Goal: Obtain resource: Obtain resource

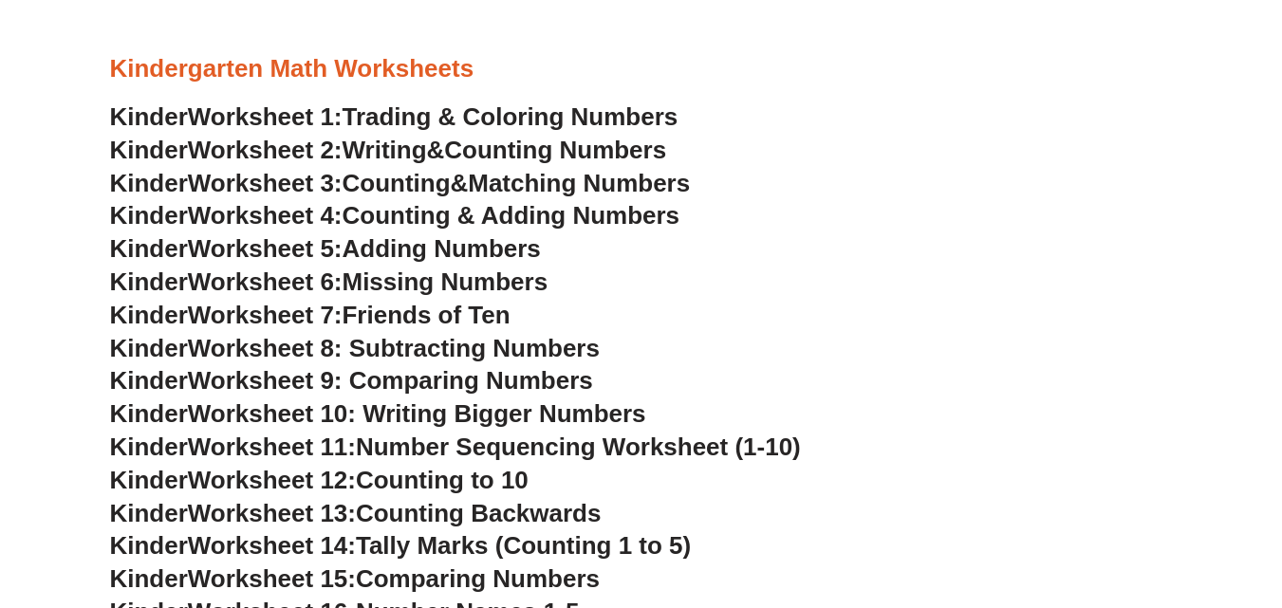
scroll to position [755, 0]
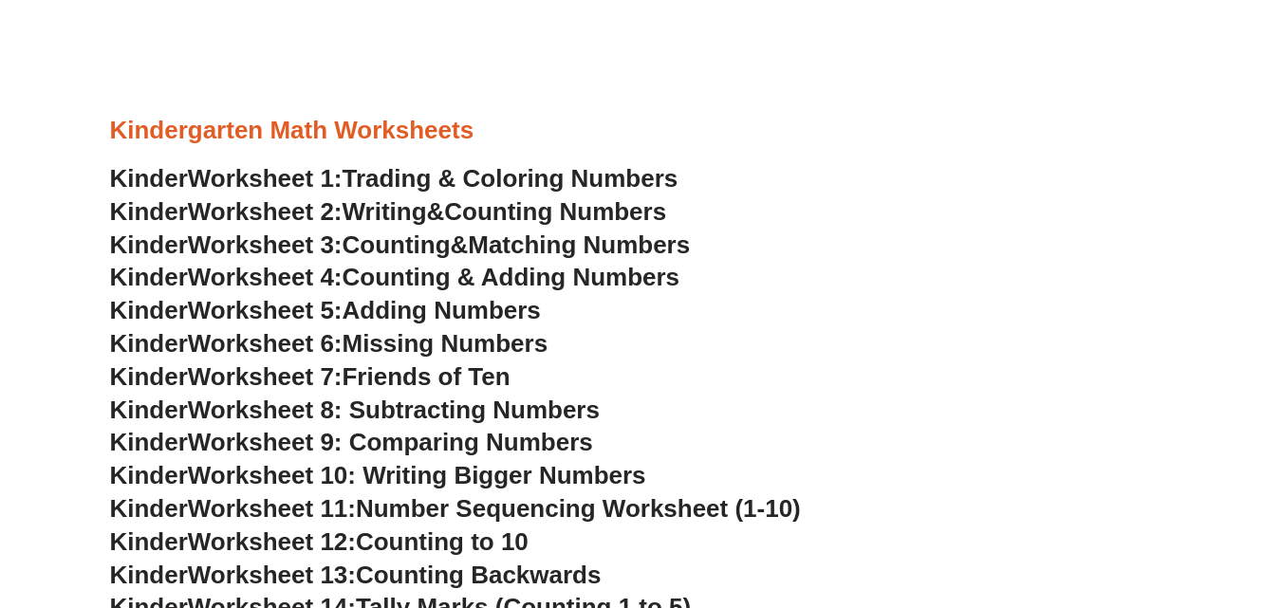
click at [431, 179] on span "Trading & Coloring Numbers" at bounding box center [511, 178] width 336 height 28
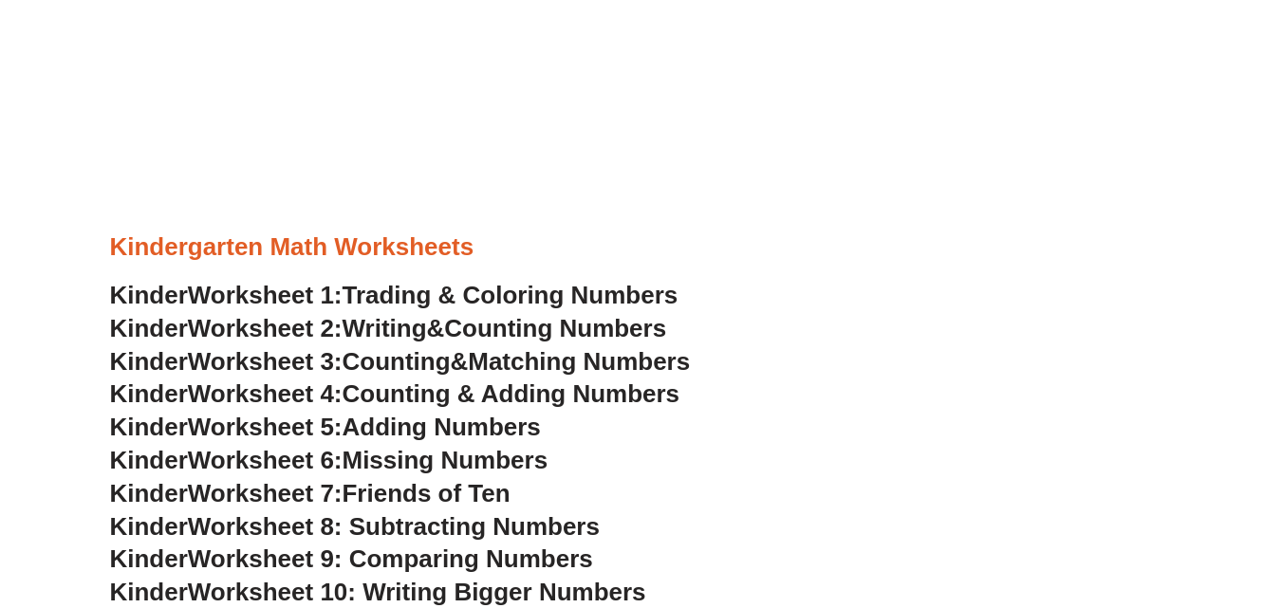
scroll to position [755, 0]
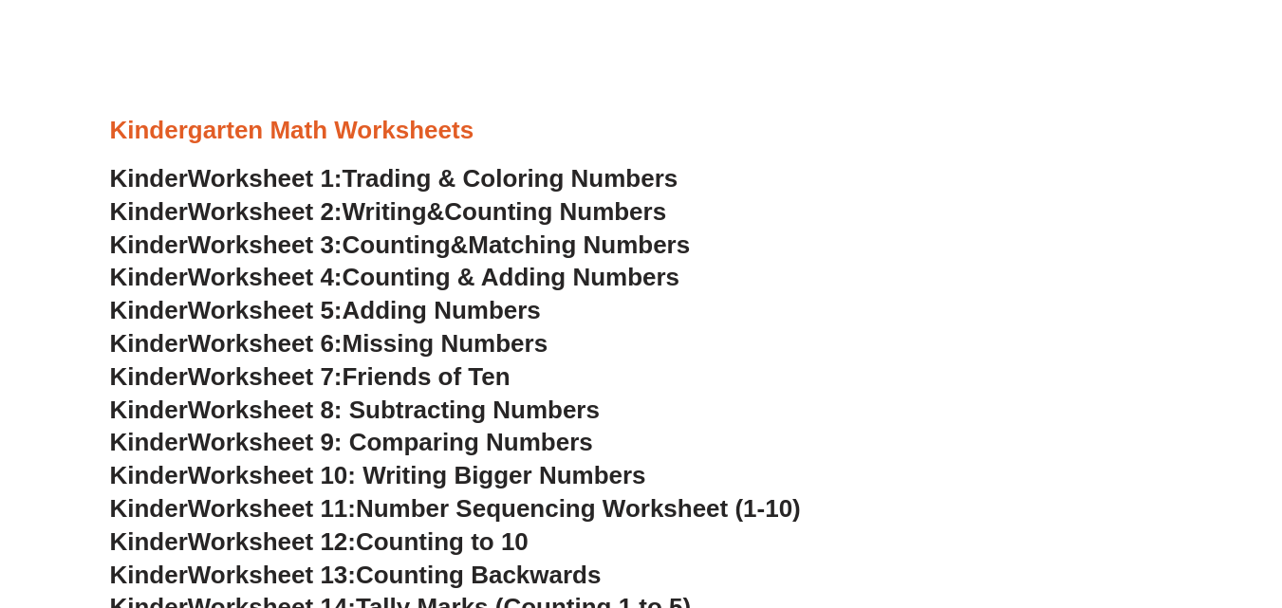
click at [353, 123] on h3 "Kindergarten Math Worksheets" at bounding box center [641, 131] width 1063 height 32
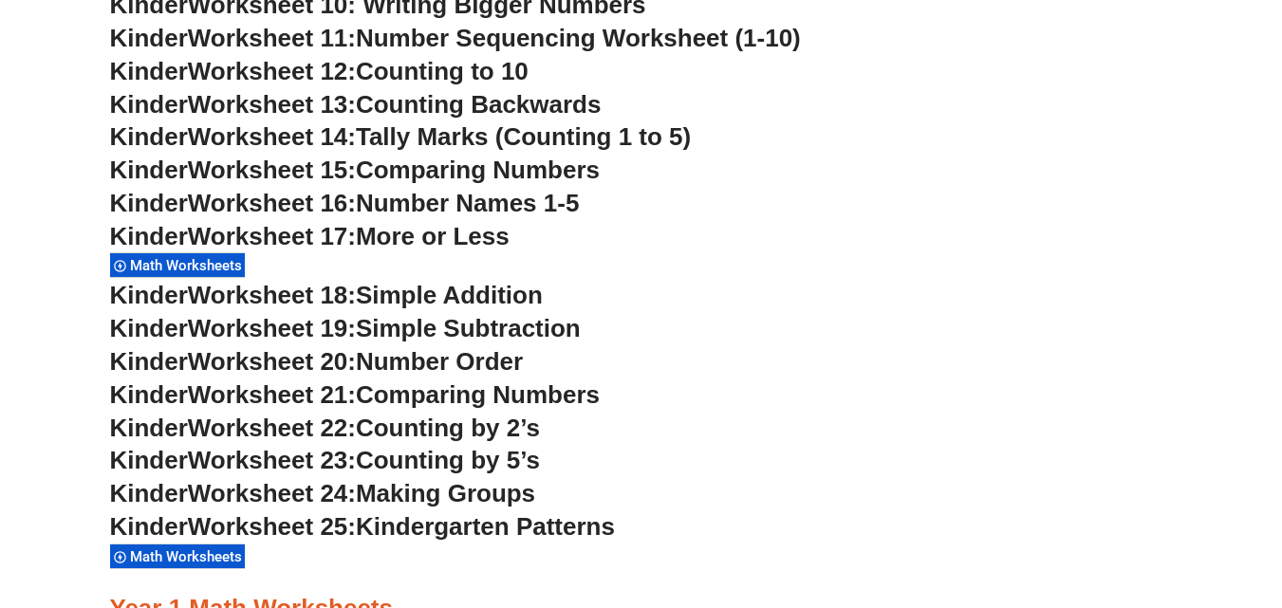
scroll to position [1230, 0]
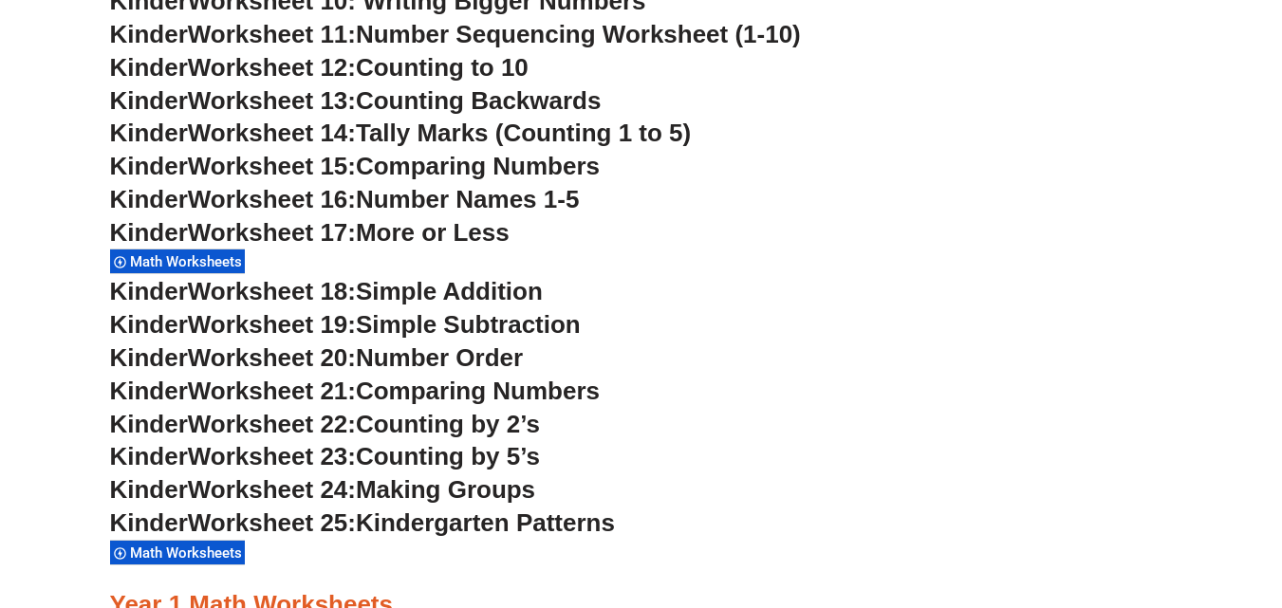
click at [196, 254] on span "Math Worksheets" at bounding box center [189, 261] width 118 height 17
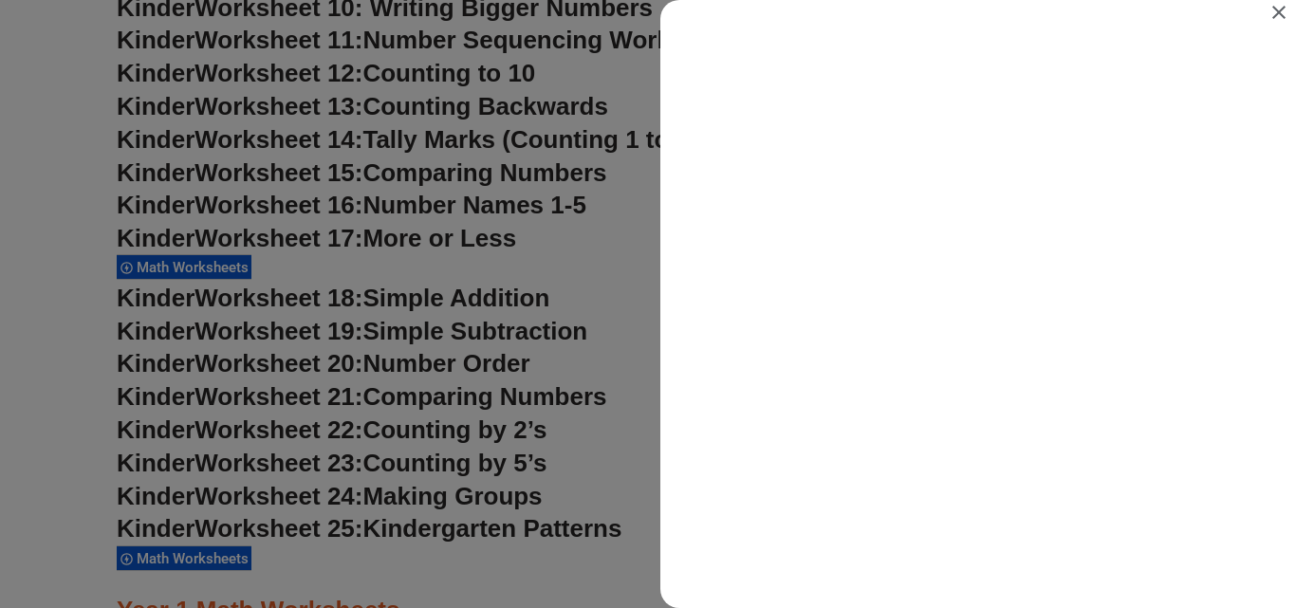
scroll to position [0, 0]
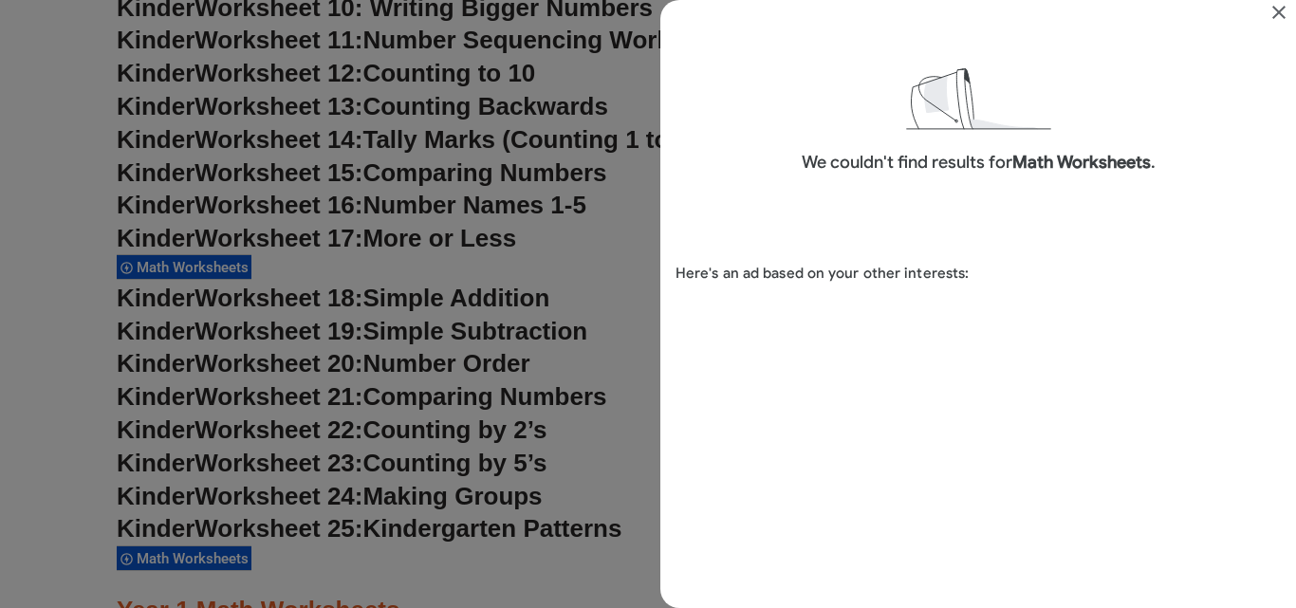
click at [1281, 12] on icon "Close" at bounding box center [1279, 12] width 23 height 23
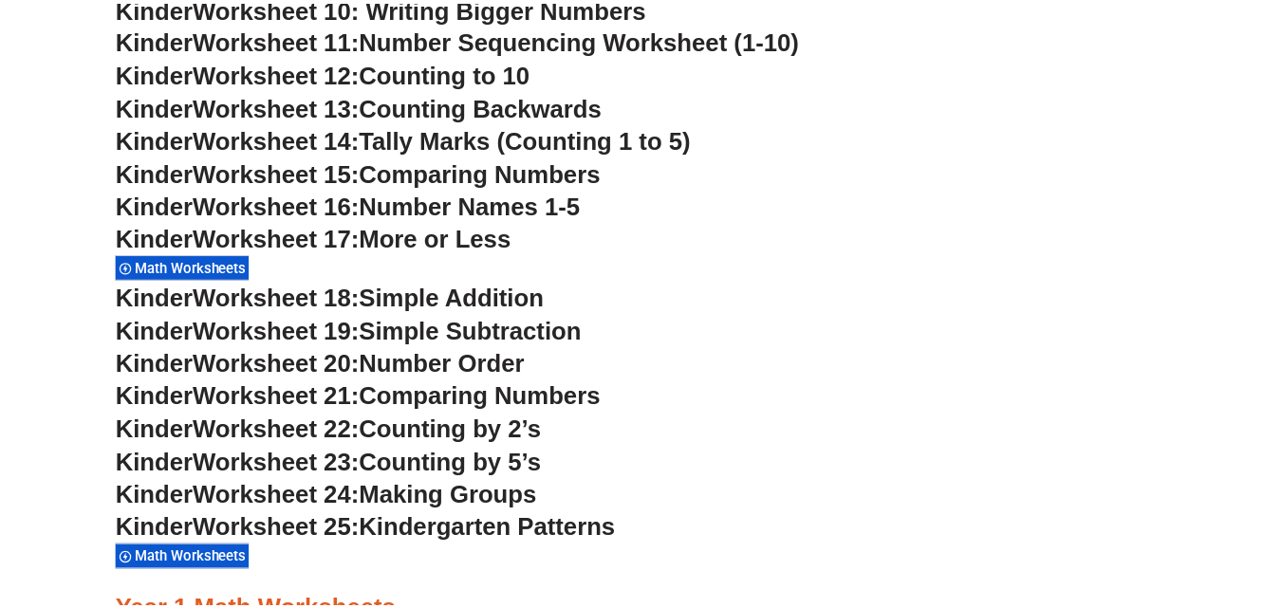
scroll to position [1230, 0]
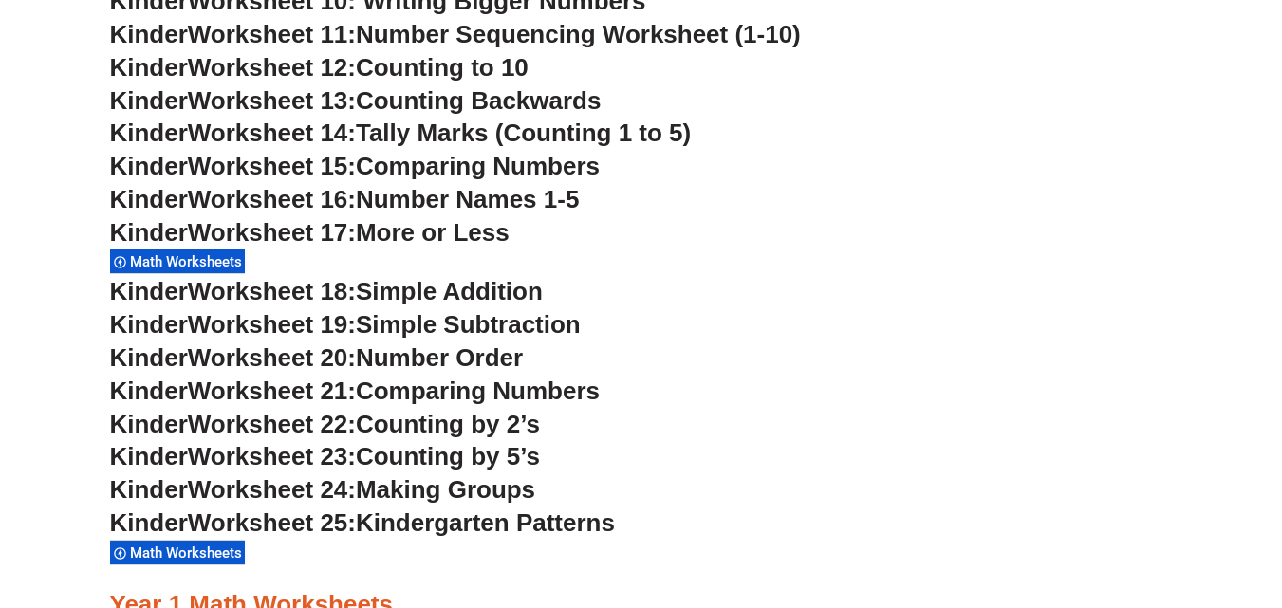
click at [209, 262] on span "Math Worksheets" at bounding box center [189, 261] width 118 height 17
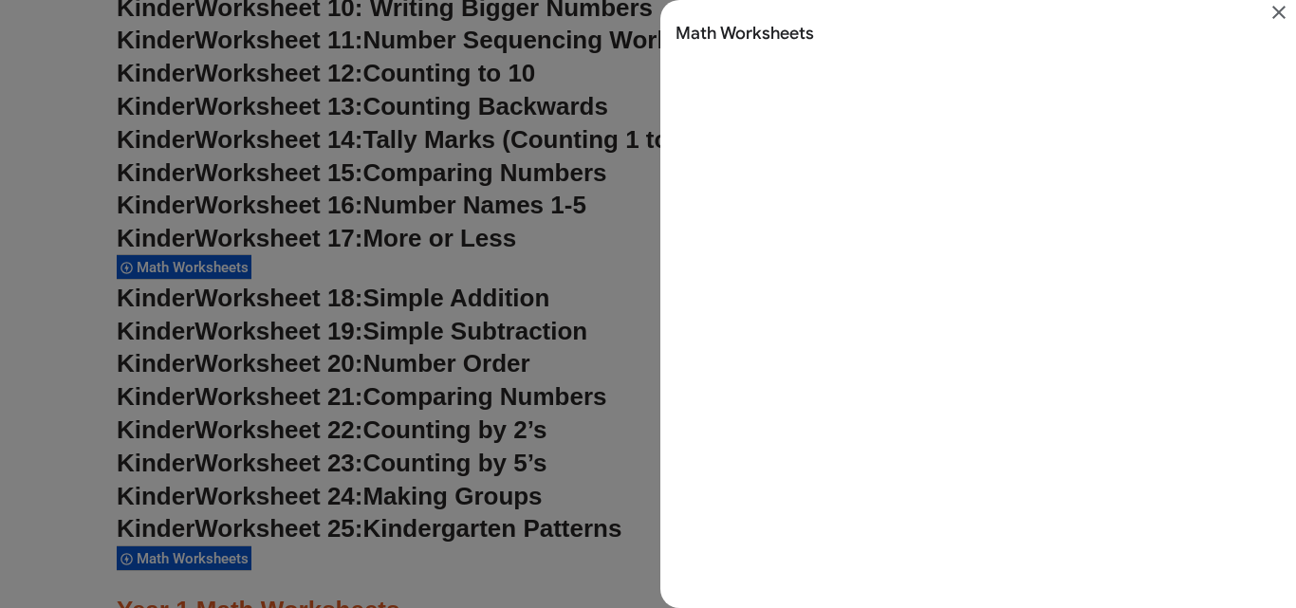
scroll to position [0, 0]
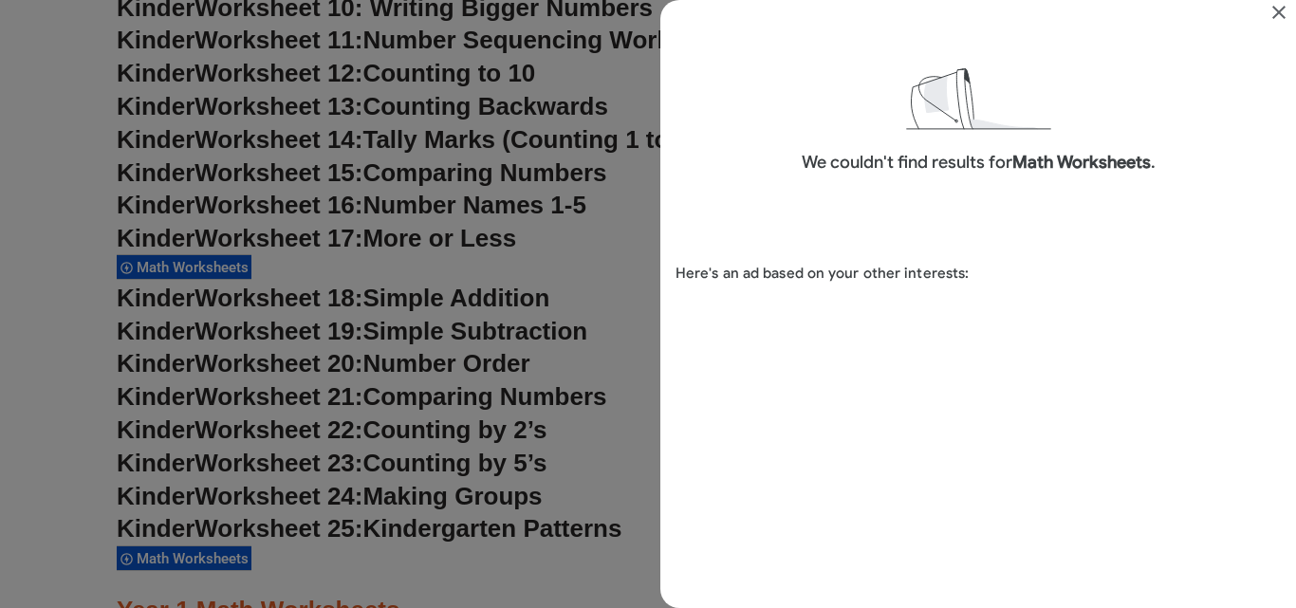
click at [1038, 217] on div "We couldn't find results for Math Worksheets . Here's an ad based on your other…" at bounding box center [979, 280] width 636 height 514
click at [4, 295] on div "Search results for Math Worksheets" at bounding box center [648, 304] width 1296 height 608
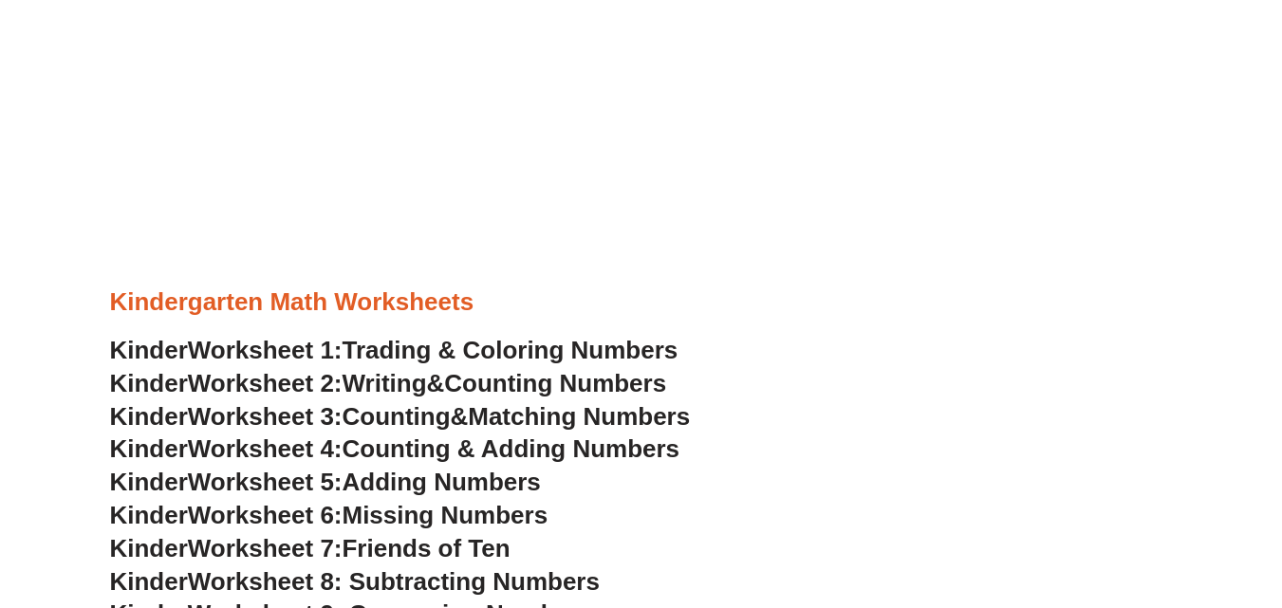
scroll to position [566, 0]
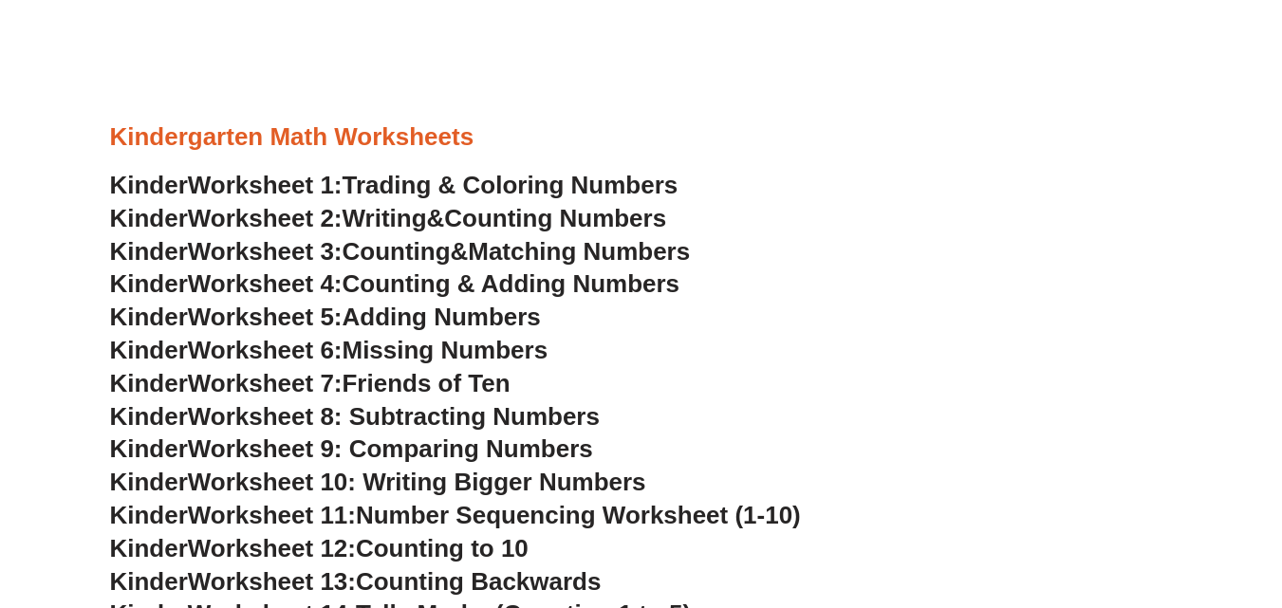
scroll to position [755, 0]
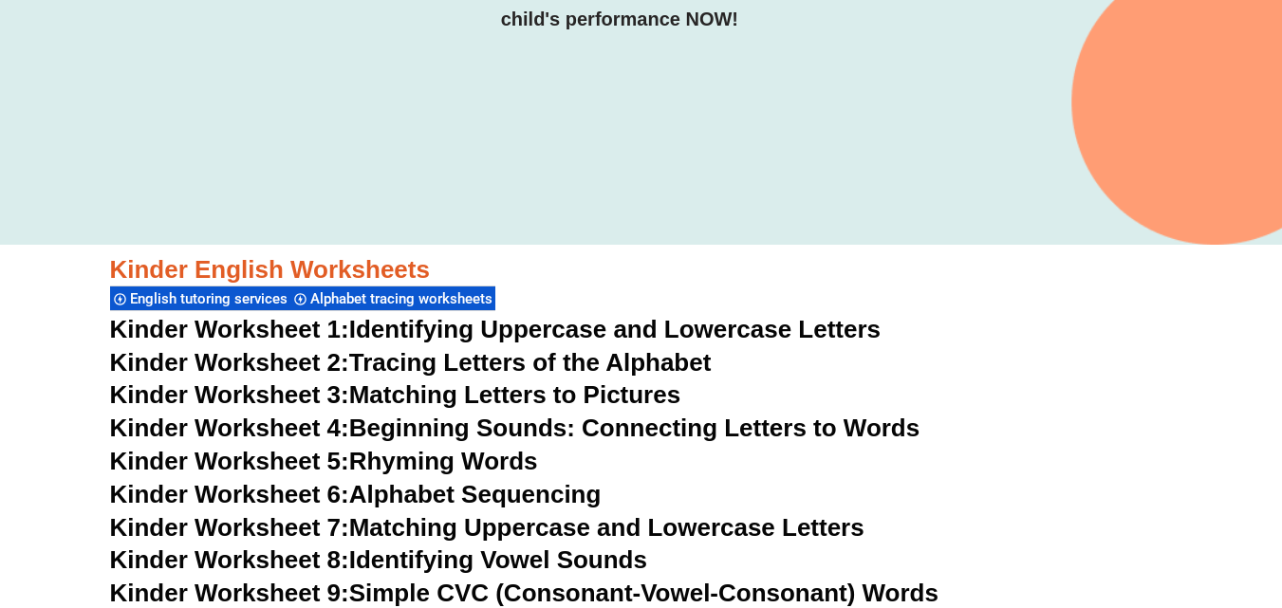
click at [436, 324] on link "Kinder Worksheet 1: Identifying Uppercase and Lowercase Letters" at bounding box center [496, 329] width 772 height 28
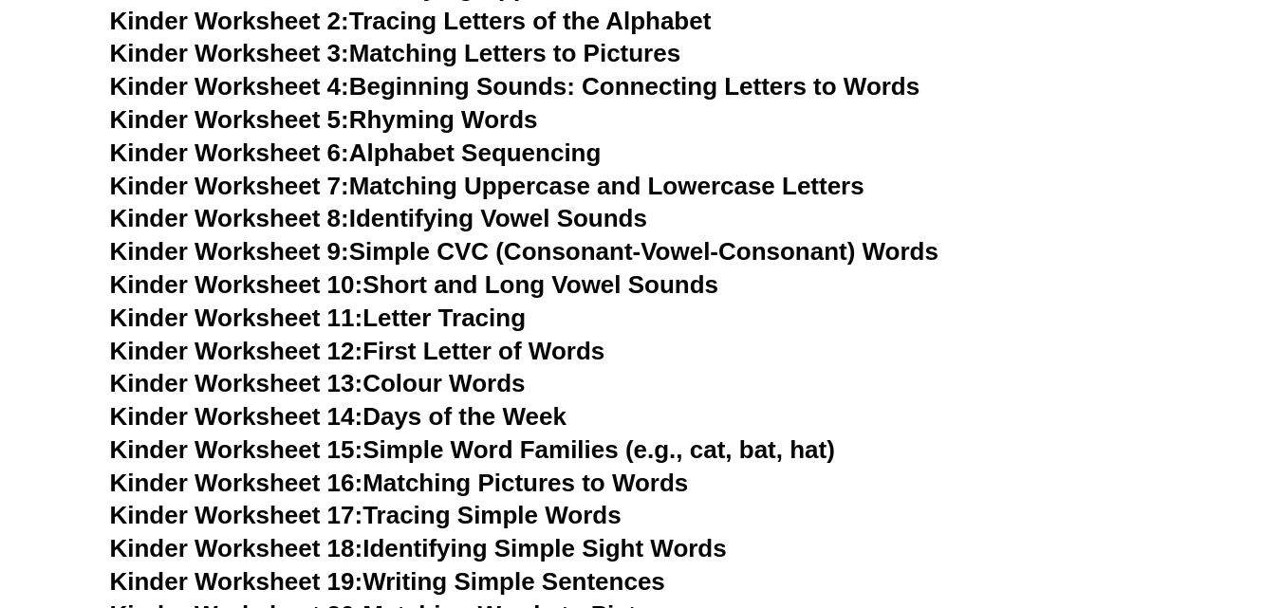
scroll to position [850, 0]
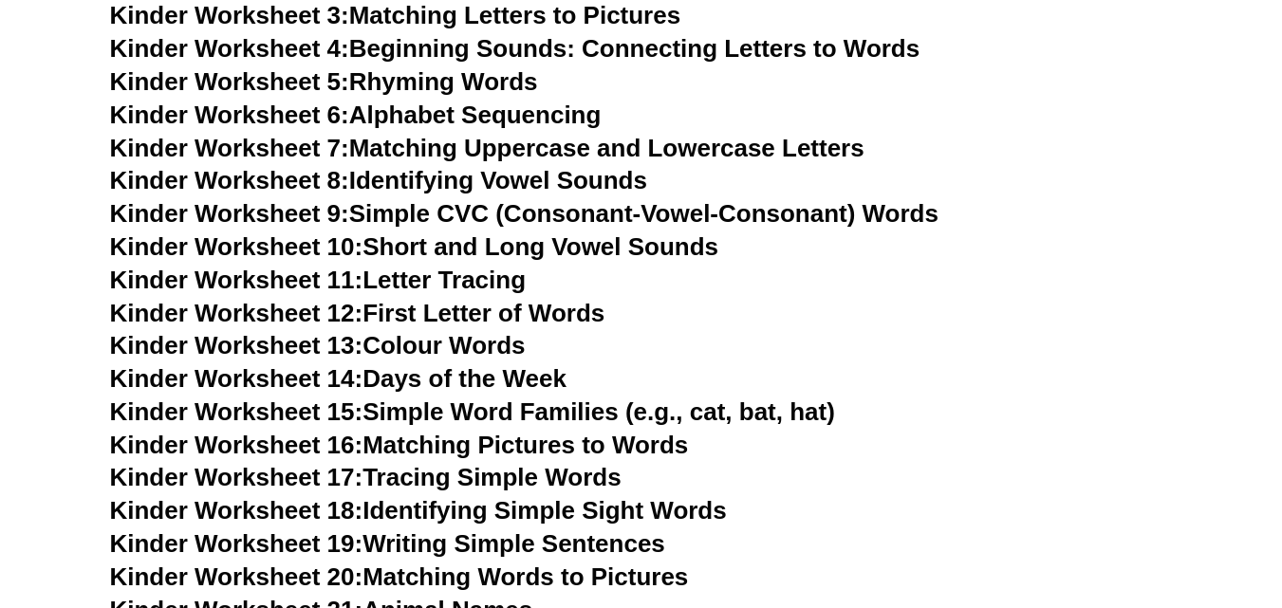
click at [458, 471] on link "Kinder Worksheet 17: Tracing Simple Words" at bounding box center [366, 477] width 512 height 28
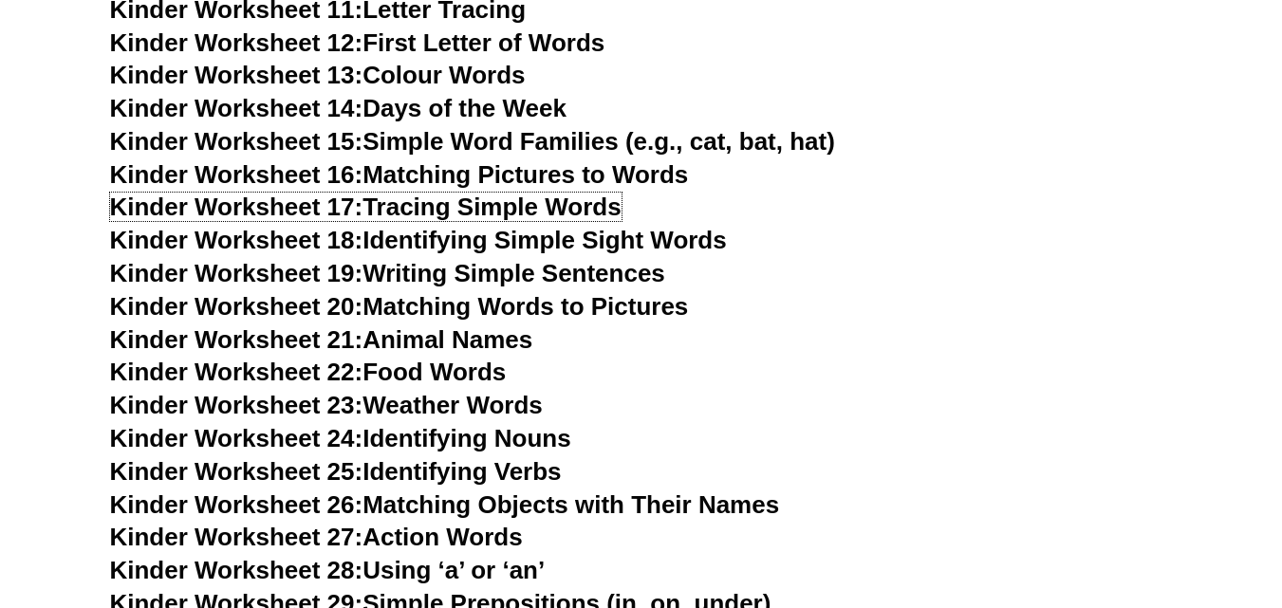
scroll to position [1135, 0]
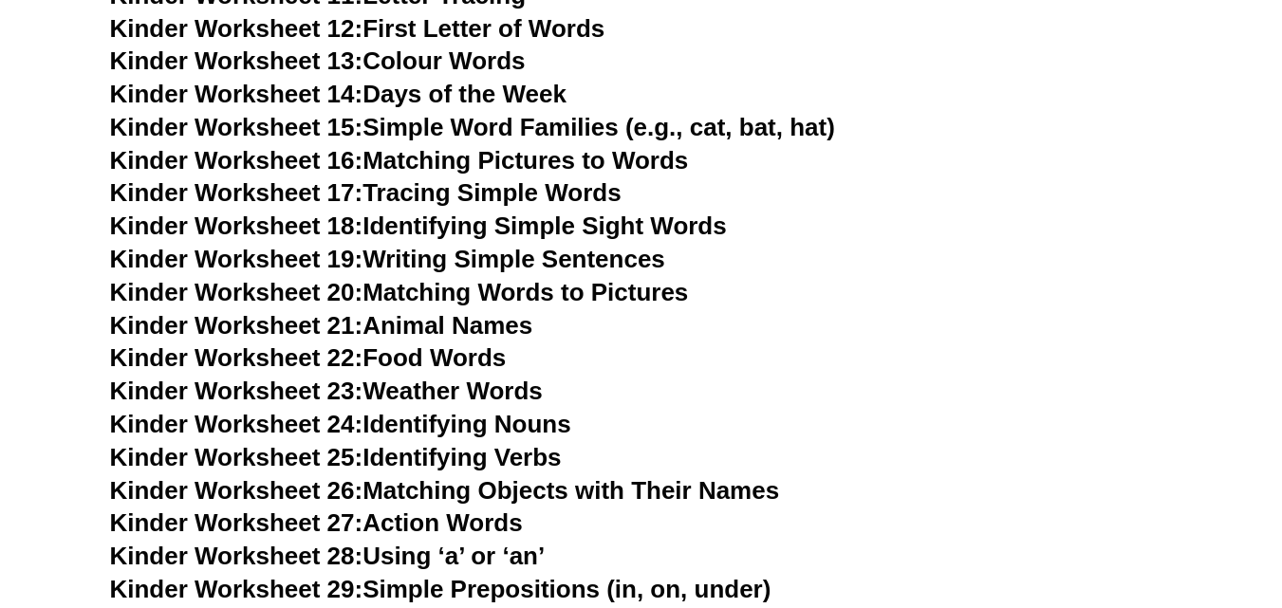
click at [531, 223] on link "Kinder Worksheet 18: Identifying Simple Sight Words" at bounding box center [418, 226] width 617 height 28
click at [482, 261] on link "Kinder Worksheet 19: Writing Simple Sentences" at bounding box center [387, 259] width 555 height 28
click at [532, 293] on link "Kinder Worksheet 20: Matching Words to Pictures" at bounding box center [399, 292] width 579 height 28
click at [434, 328] on link "Kinder Worksheet 21: Animal Names" at bounding box center [321, 325] width 423 height 28
click at [466, 362] on link "Kinder Worksheet 22: Food Words" at bounding box center [308, 358] width 397 height 28
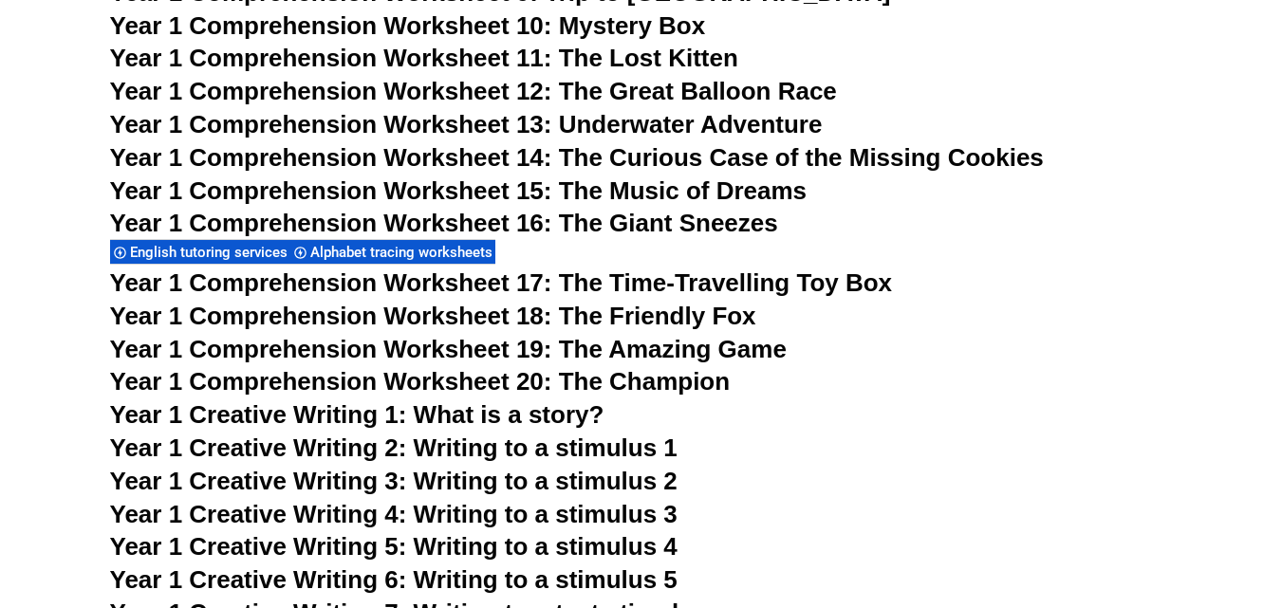
scroll to position [2369, 0]
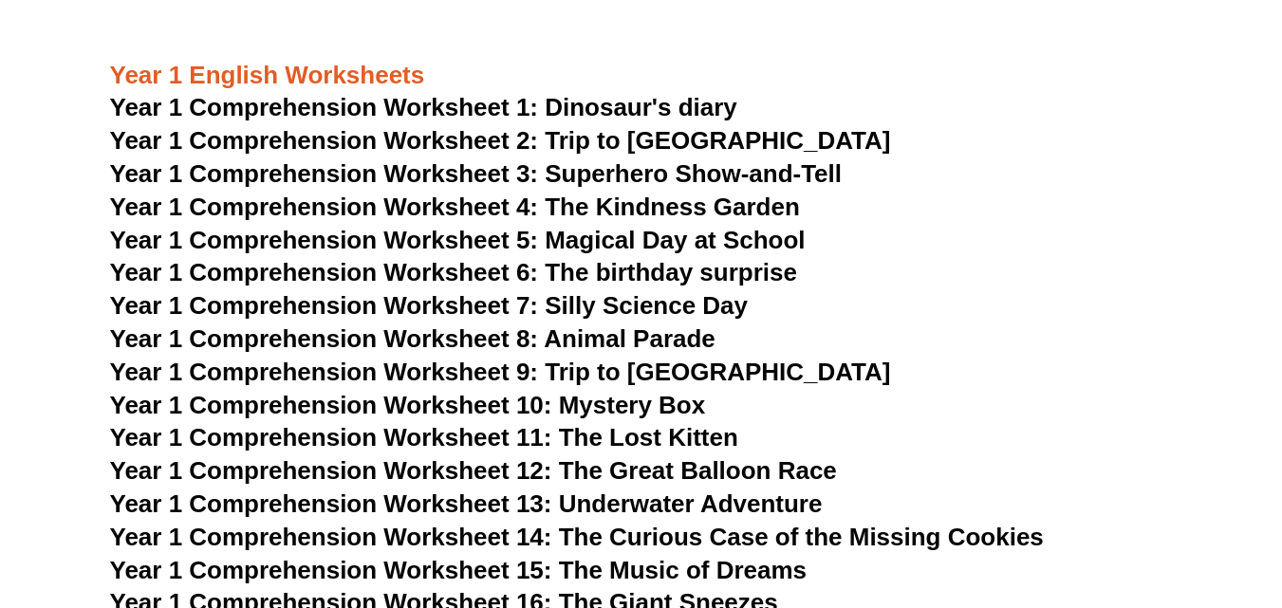
click at [608, 104] on span "Year 1 Comprehension Worksheet 1: Dinosaur's diary" at bounding box center [423, 107] width 627 height 28
click at [617, 145] on span "Year 1 Comprehension Worksheet 2: Trip to England" at bounding box center [500, 140] width 781 height 28
drag, startPoint x: 647, startPoint y: 174, endPoint x: 638, endPoint y: 177, distance: 9.9
click at [644, 175] on span "Year 1 Comprehension Worksheet 3: Superhero Show-and-Tell" at bounding box center [476, 173] width 733 height 28
click at [606, 176] on span "Year 1 Comprehension Worksheet 3: Superhero Show-and-Tell" at bounding box center [476, 173] width 733 height 28
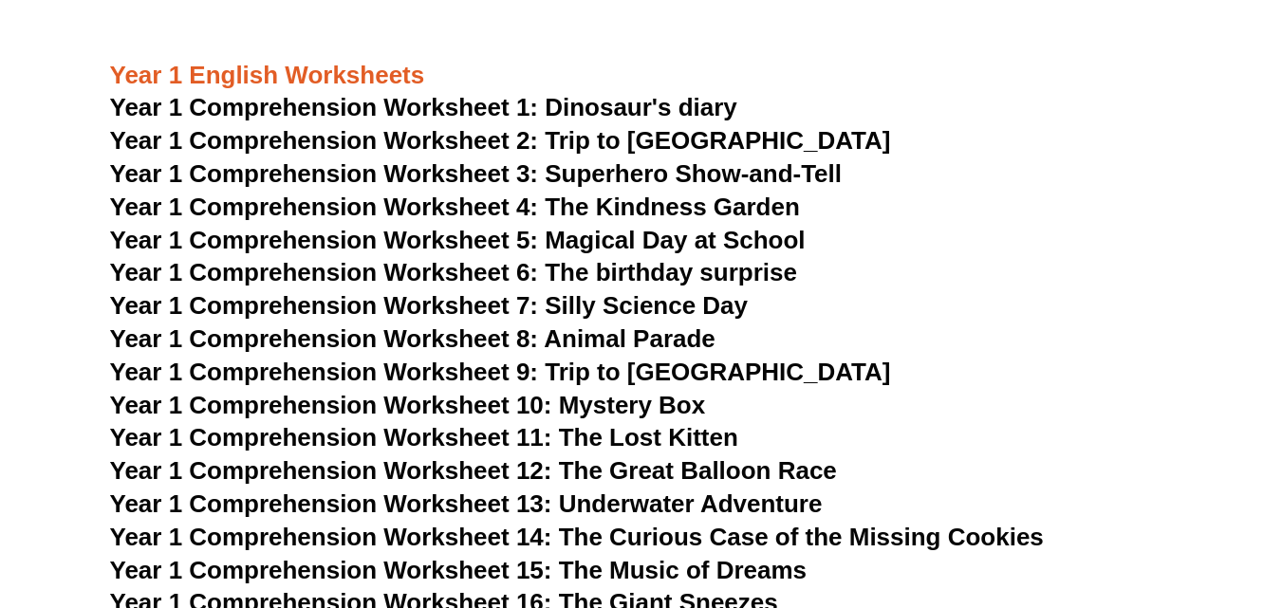
click at [698, 494] on span "Year 1 Comprehension Worksheet 13: Underwater Adventure" at bounding box center [466, 504] width 713 height 28
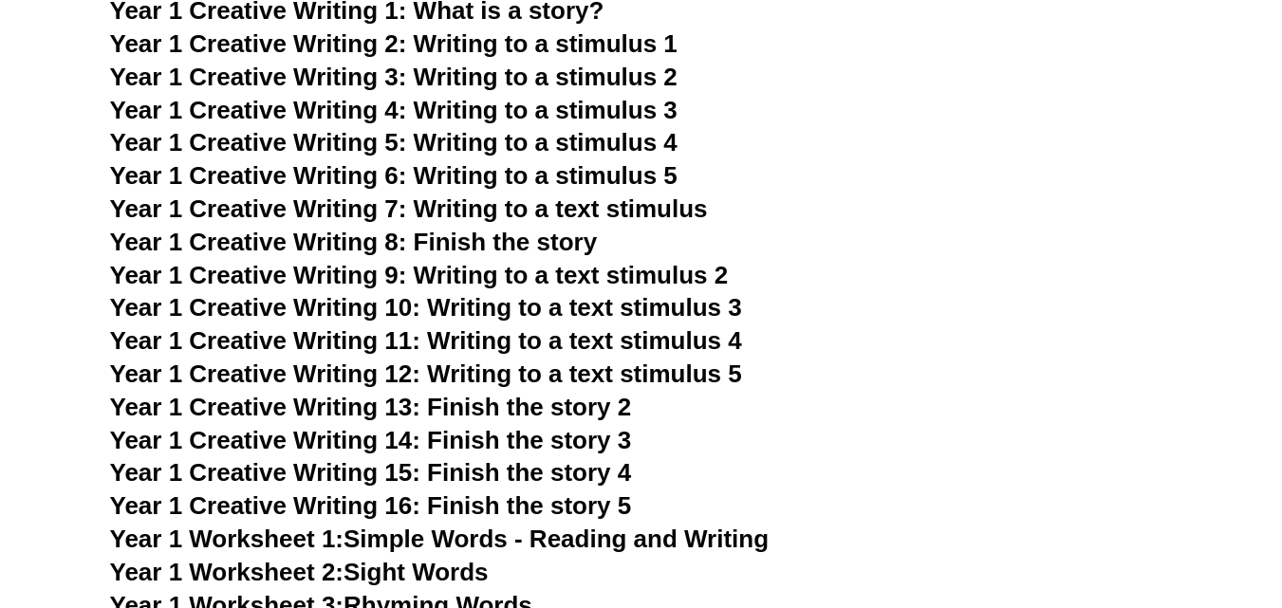
scroll to position [2938, 0]
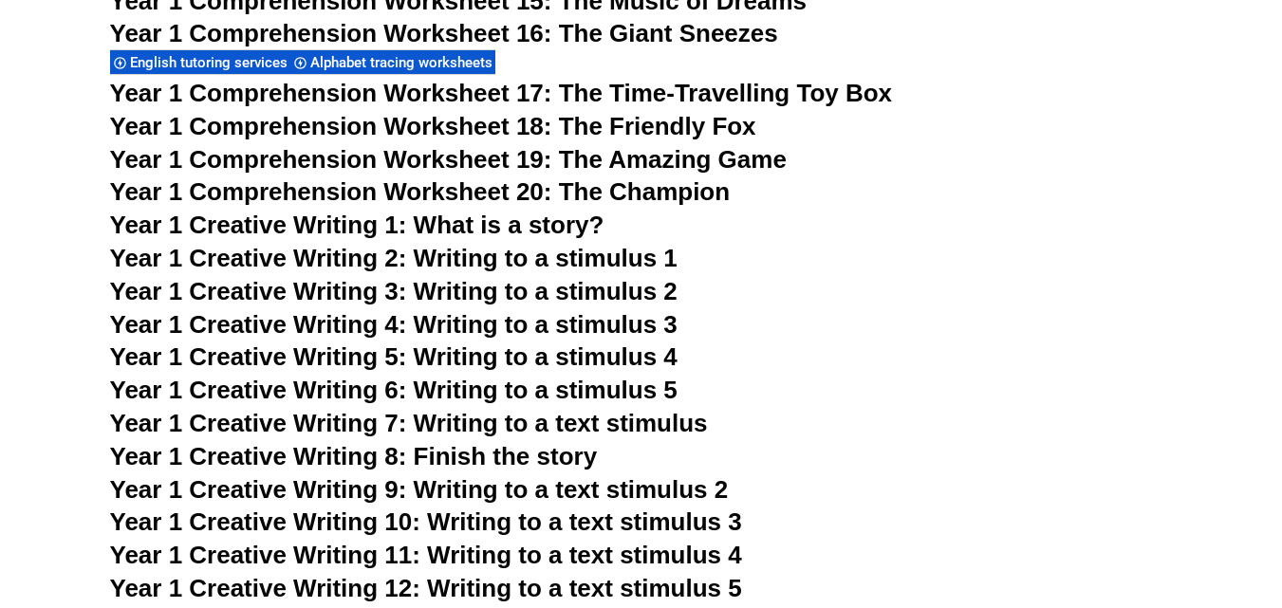
click at [643, 85] on span "Year 1 Comprehension Worksheet 17: The Time-Travelling Toy Box" at bounding box center [501, 93] width 783 height 28
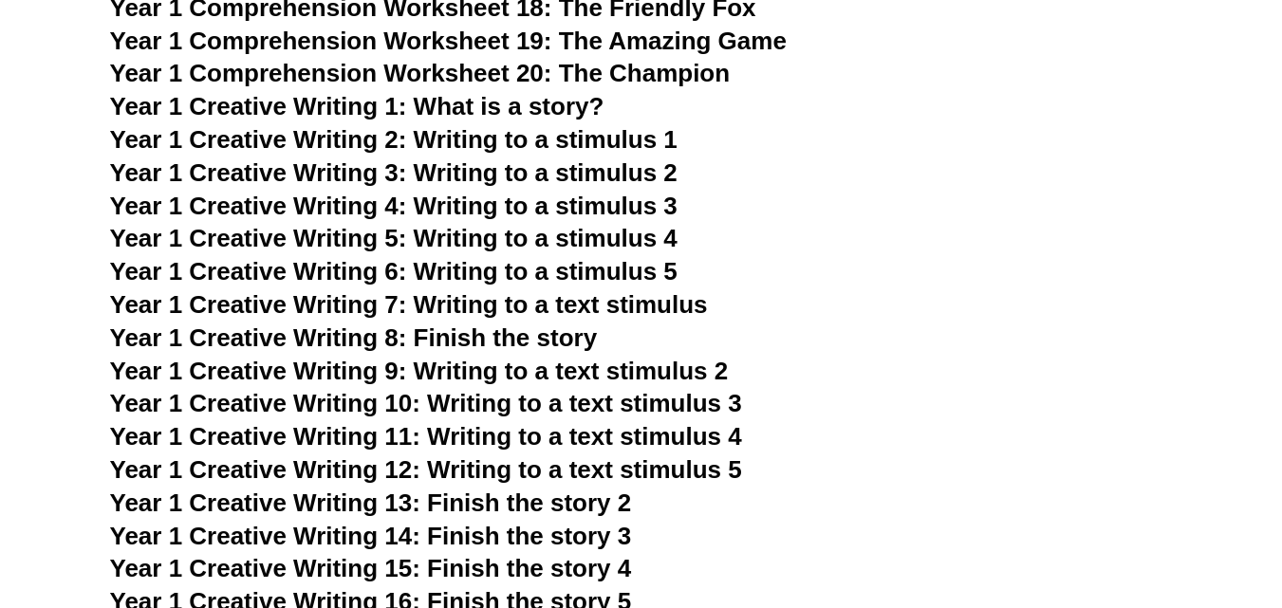
scroll to position [3413, 0]
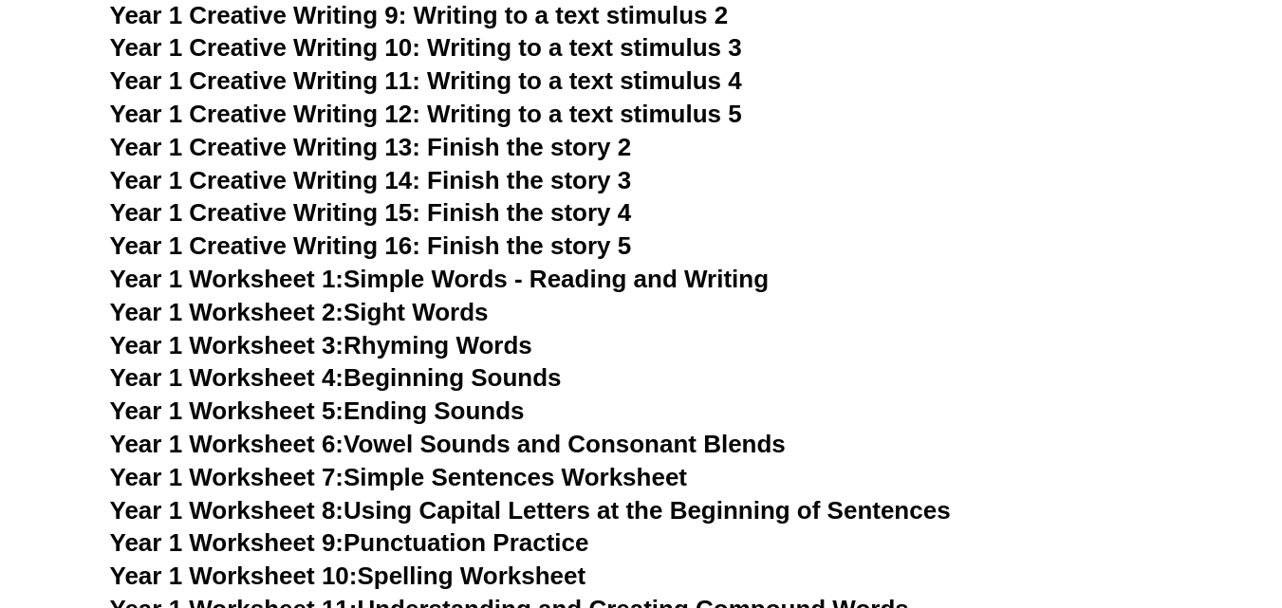
click at [650, 274] on link "Year 1 Worksheet 1: Simple Words - Reading and Writing" at bounding box center [440, 279] width 660 height 28
click at [452, 313] on link "Year 1 Worksheet 2: Sight Words" at bounding box center [299, 312] width 379 height 28
click at [478, 376] on link "Year 1 Worksheet 4: Beginning Sounds" at bounding box center [336, 377] width 452 height 28
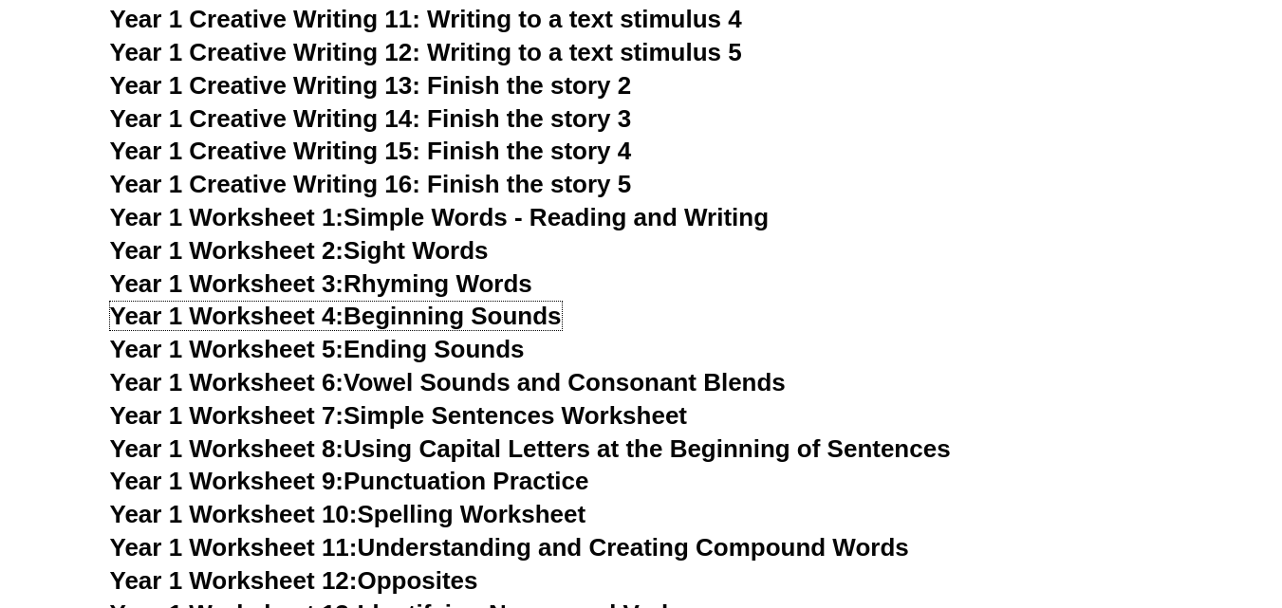
scroll to position [3508, 0]
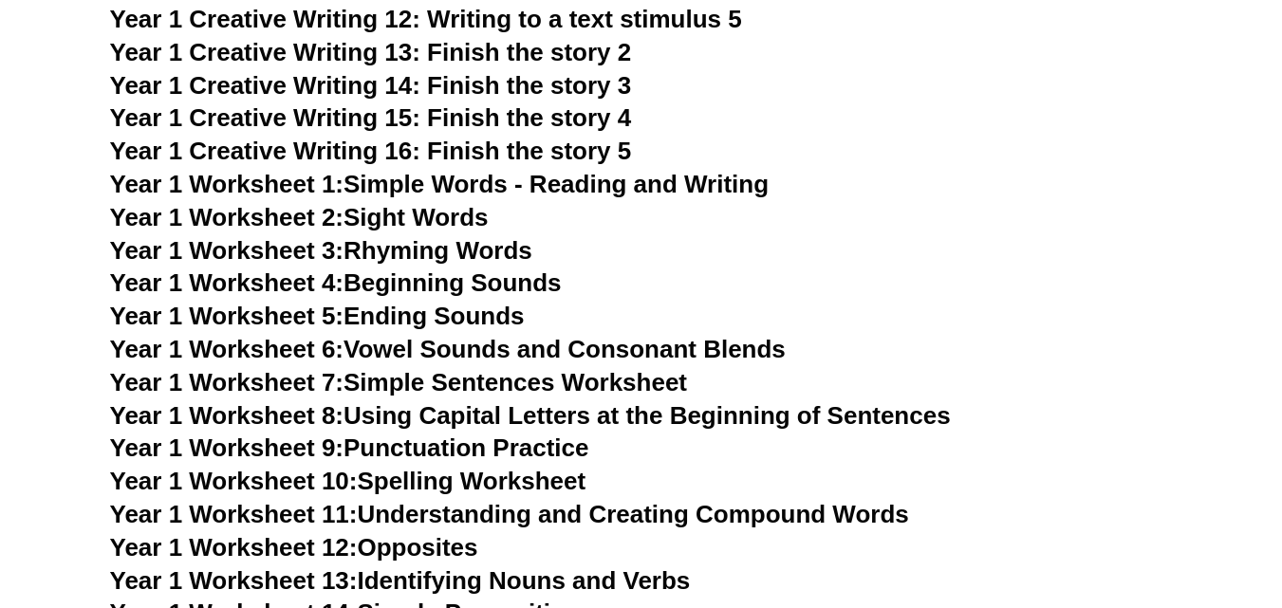
click at [490, 311] on link "Year 1 Worksheet 5: Ending Sounds" at bounding box center [317, 316] width 415 height 28
click at [569, 340] on link "Year 1 Worksheet 6: Vowel Sounds and Consonant Blends" at bounding box center [448, 349] width 676 height 28
click at [460, 386] on link "Year 1 Worksheet 7: Simple Sentences Worksheet" at bounding box center [399, 382] width 578 height 28
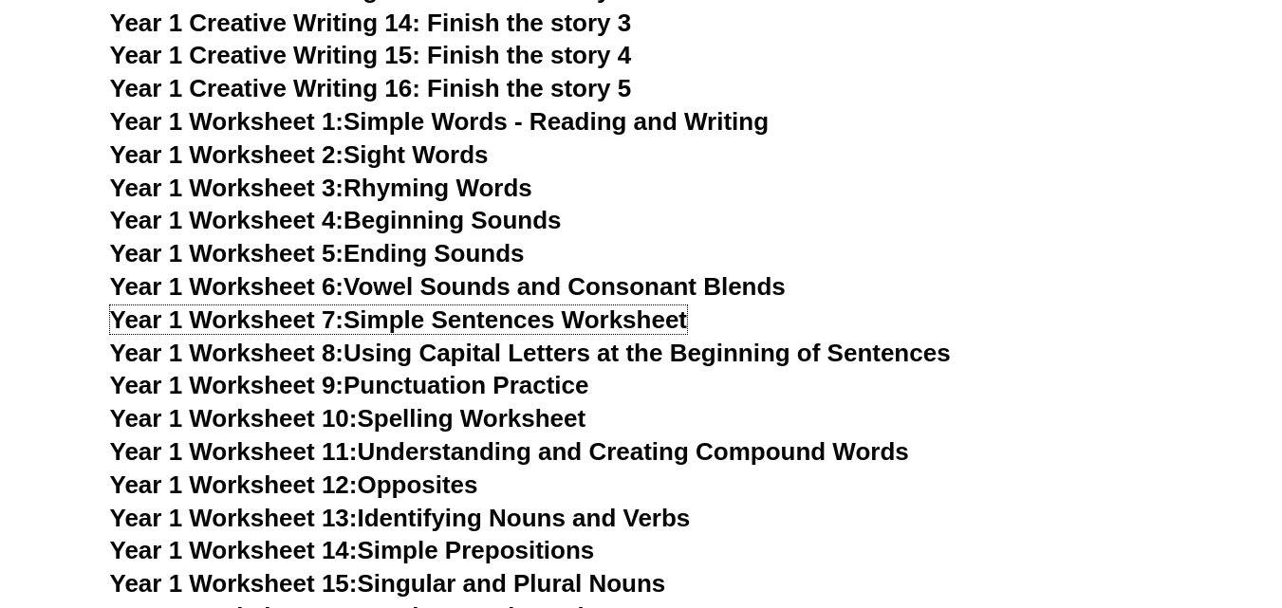
scroll to position [3603, 0]
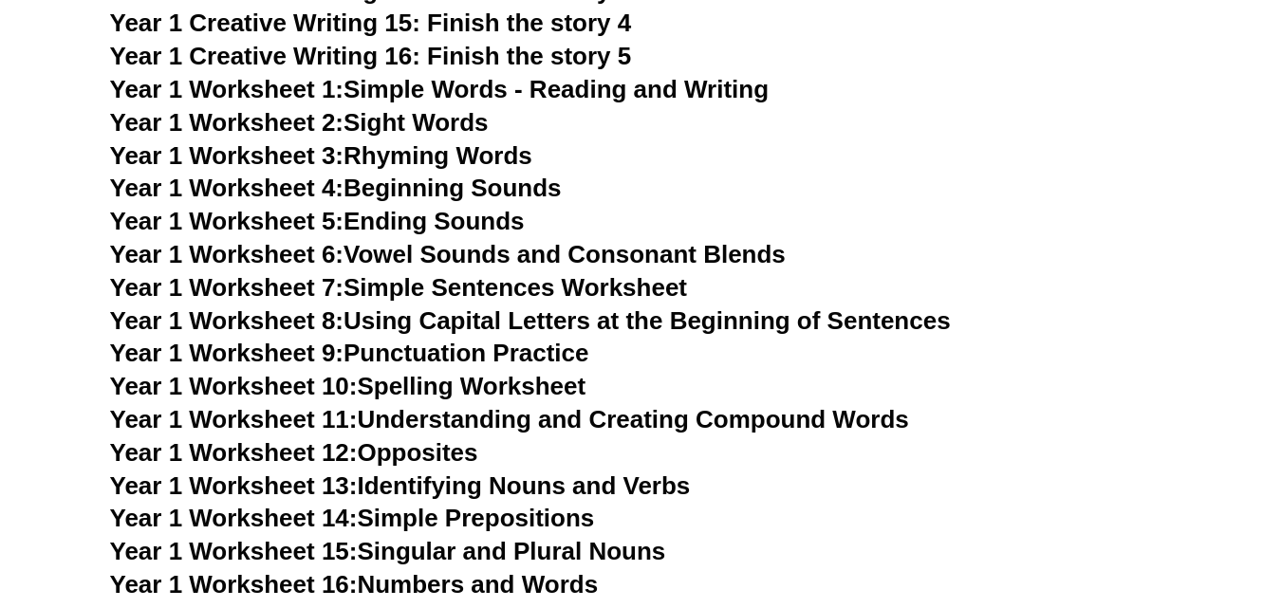
click at [730, 322] on link "Year 1 Worksheet 8: Using Capital Letters at the Beginning of Sentences" at bounding box center [530, 321] width 841 height 28
click at [463, 356] on link "Year 1 Worksheet 9: Punctuation Practice" at bounding box center [349, 353] width 479 height 28
click at [448, 385] on link "Year 1 Worksheet 10: Spelling Worksheet" at bounding box center [348, 386] width 476 height 28
click at [743, 415] on link "Year 1 Worksheet 11: Understanding and Creating Compound Words" at bounding box center [509, 419] width 799 height 28
click at [436, 450] on link "Year 1 Worksheet 12: Opposites" at bounding box center [294, 452] width 368 height 28
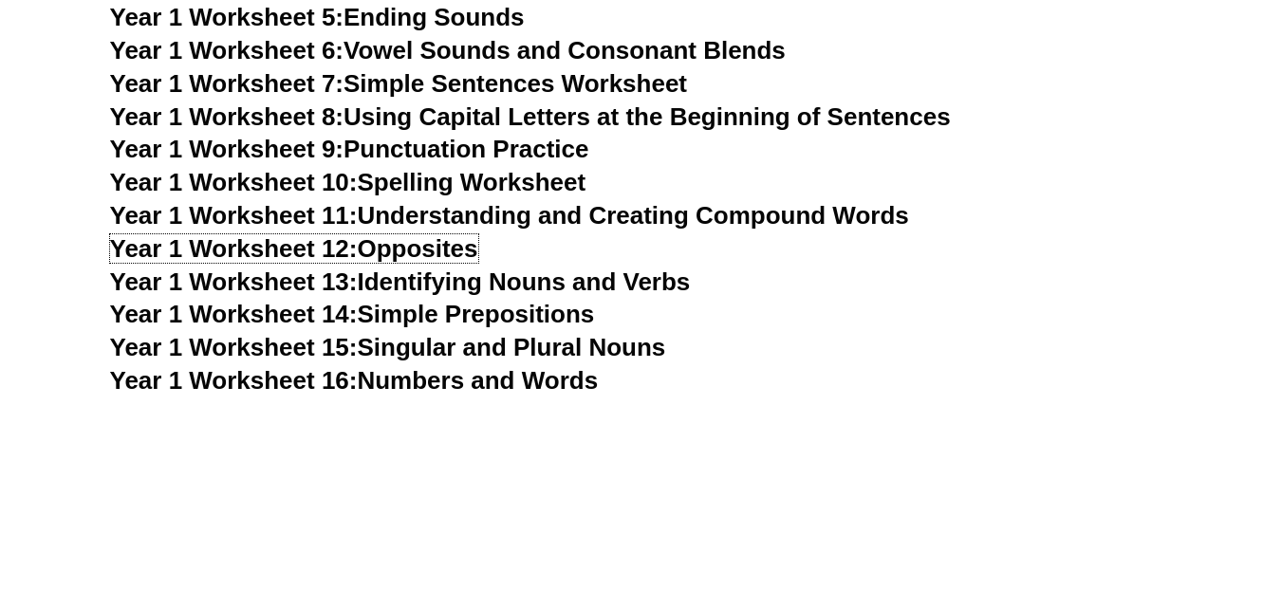
scroll to position [3887, 0]
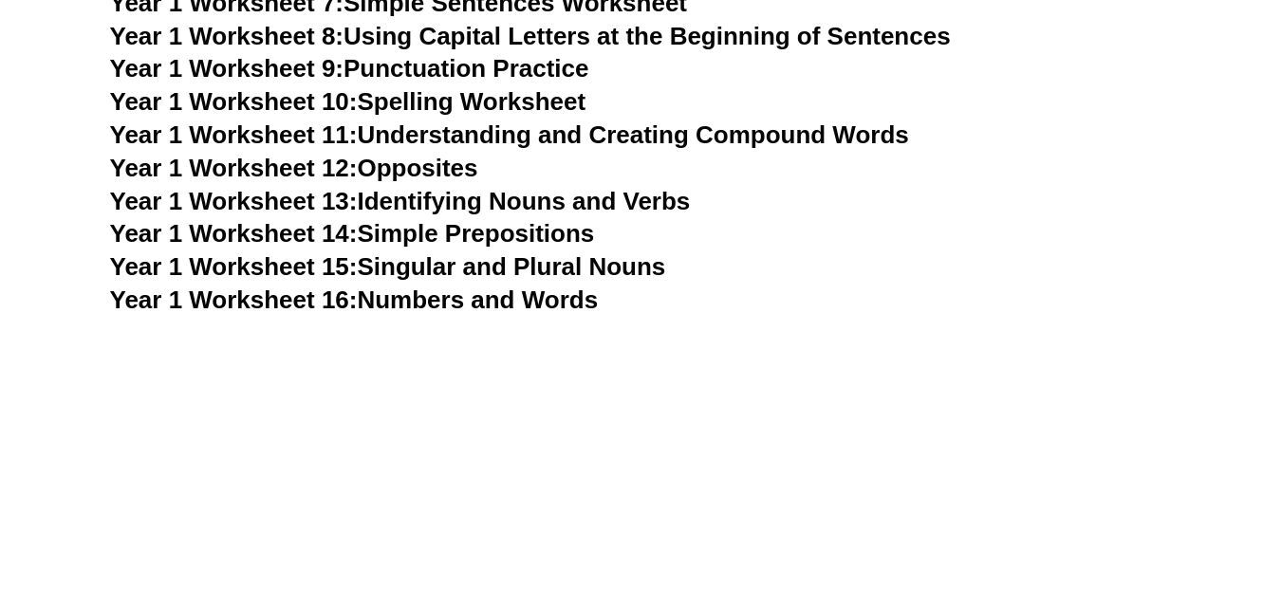
click at [522, 209] on link "Year 1 Worksheet 13: Identifying Nouns and Verbs" at bounding box center [400, 201] width 581 height 28
click at [526, 238] on link "Year 1 Worksheet 14: Simple Prepositions" at bounding box center [352, 233] width 485 height 28
click at [589, 271] on link "Year 1 Worksheet 15: Singular and Plural Nouns" at bounding box center [388, 266] width 556 height 28
click at [549, 299] on link "Year 1 Worksheet 16: Numbers and Words" at bounding box center [354, 300] width 489 height 28
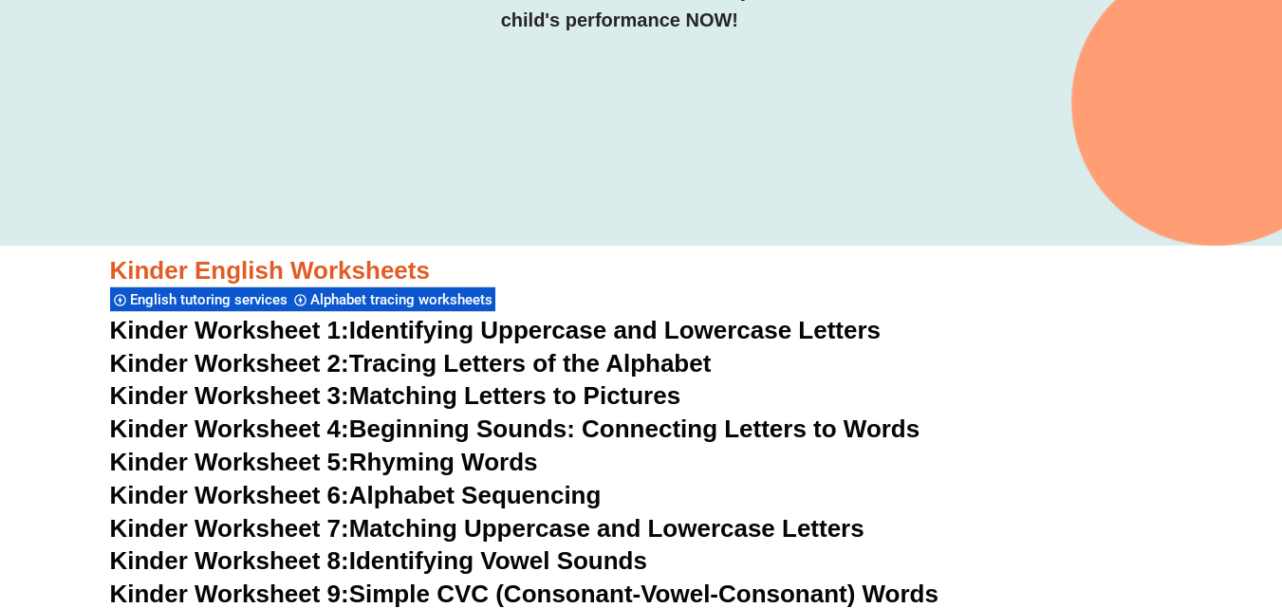
scroll to position [471, 0]
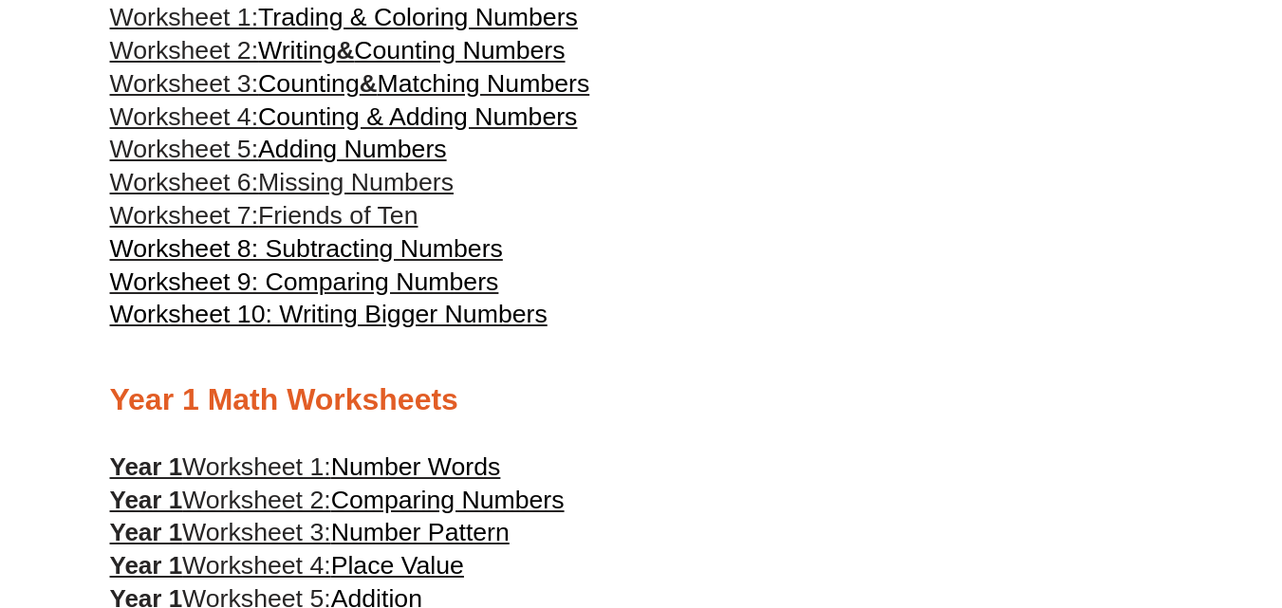
scroll to position [853, 0]
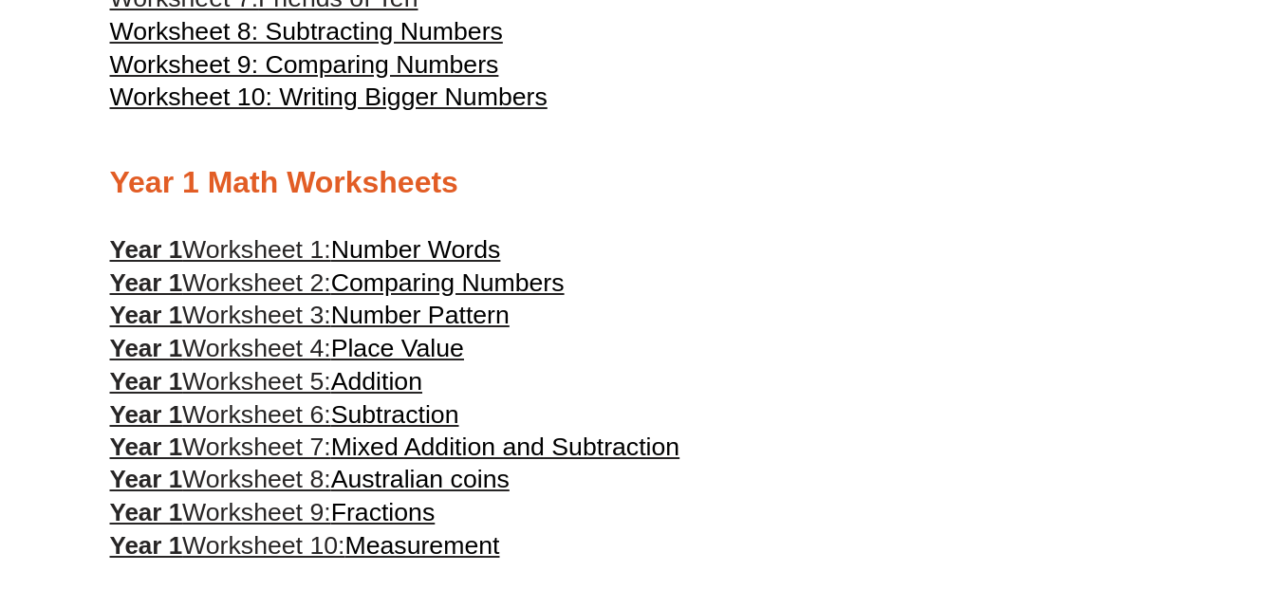
click at [380, 384] on span "Addition" at bounding box center [376, 381] width 91 height 28
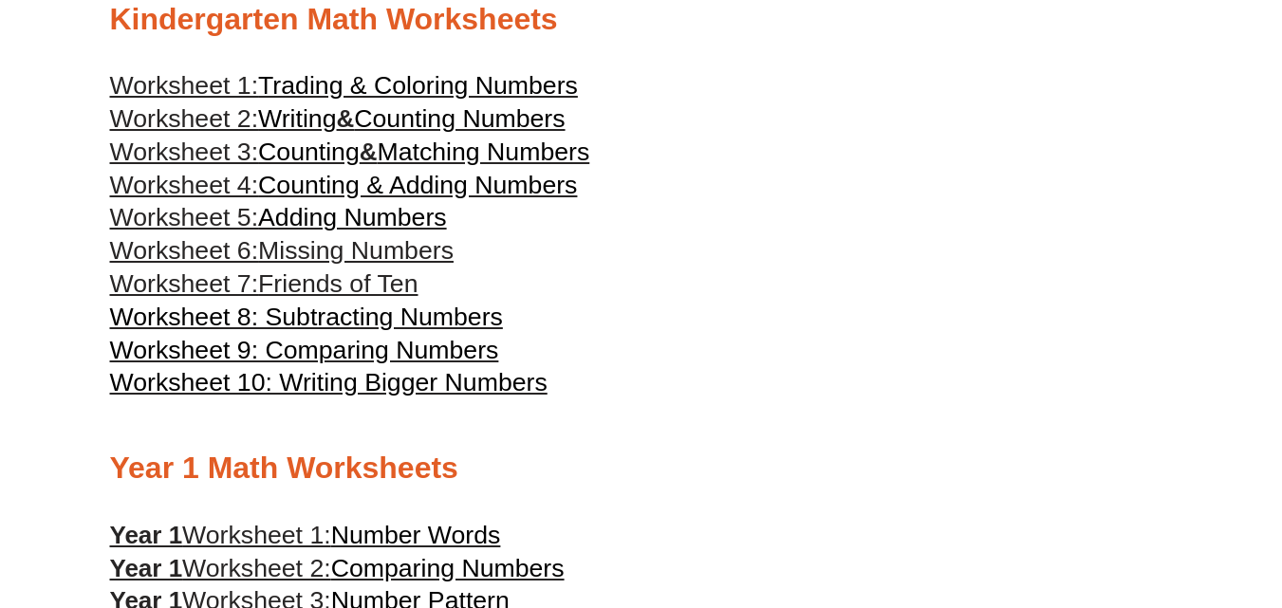
scroll to position [663, 0]
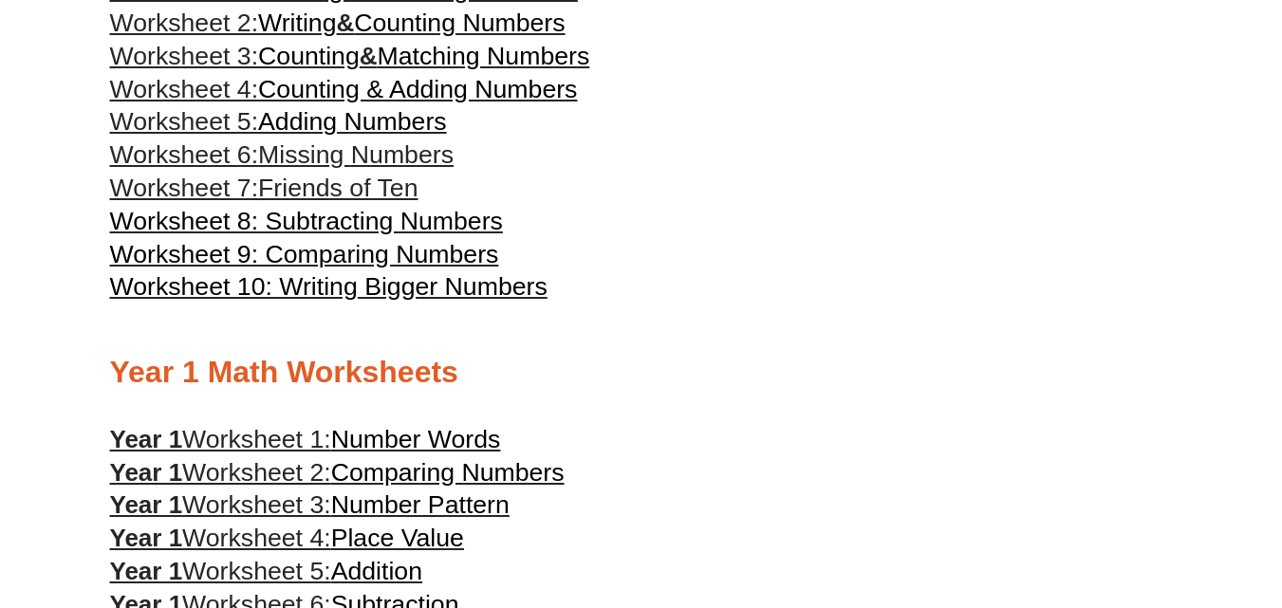
click at [358, 221] on span "Worksheet 8: Subtracting Numbers" at bounding box center [306, 221] width 393 height 28
click at [440, 254] on span "Worksheet 9: Comparing Numbers" at bounding box center [304, 254] width 389 height 28
click at [408, 289] on span "Worksheet 10: Writing Bigger Numbers" at bounding box center [329, 286] width 438 height 28
click at [337, 185] on span "Friends of Ten" at bounding box center [337, 188] width 159 height 28
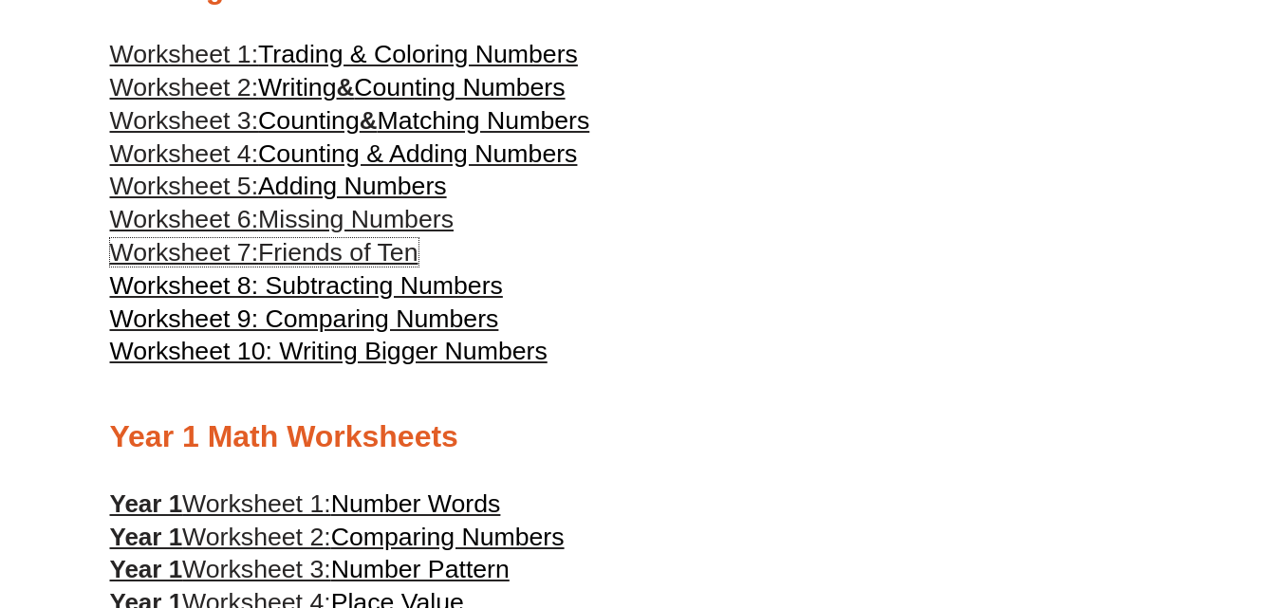
scroll to position [568, 0]
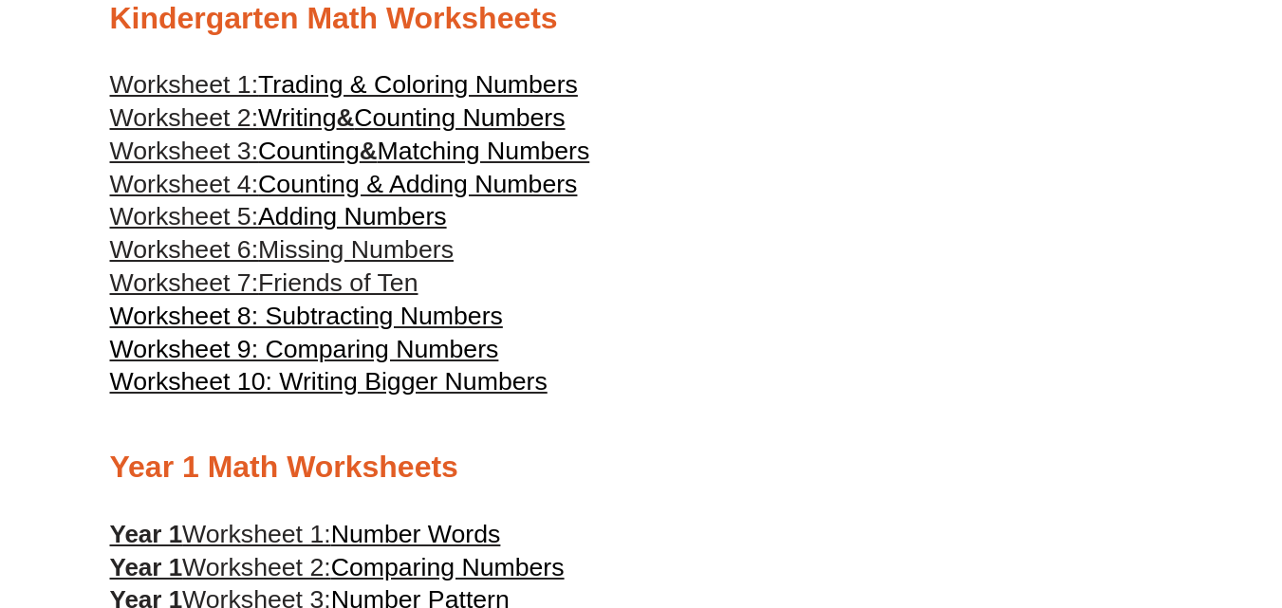
click at [437, 186] on span "Counting & Adding Numbers" at bounding box center [417, 184] width 319 height 28
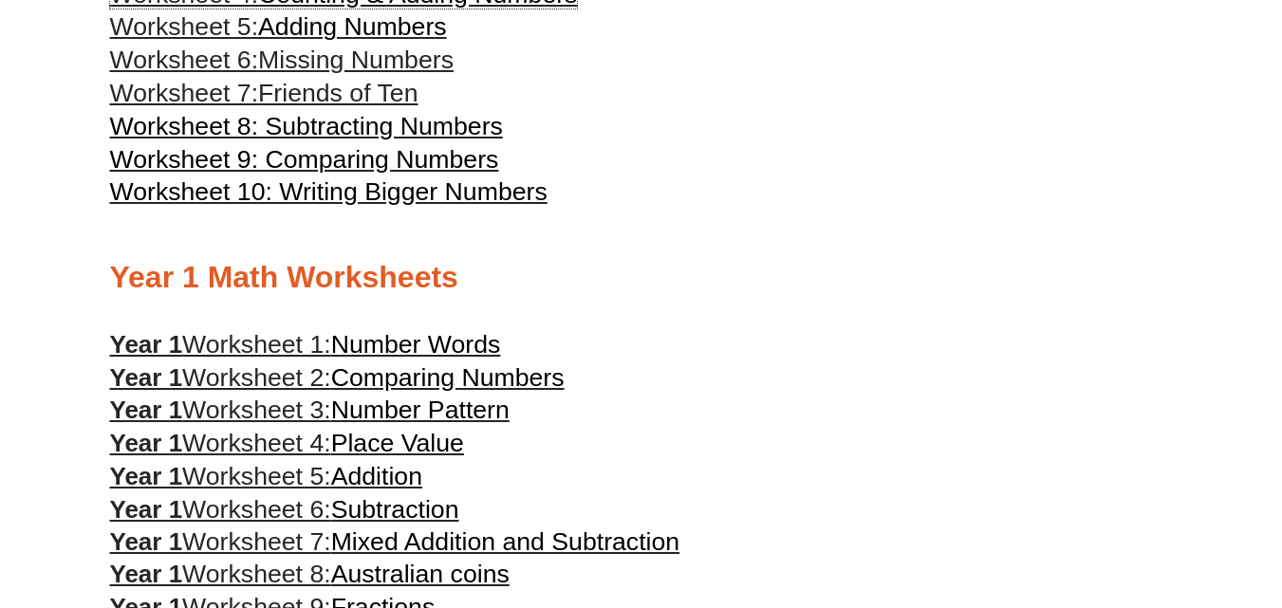
scroll to position [853, 0]
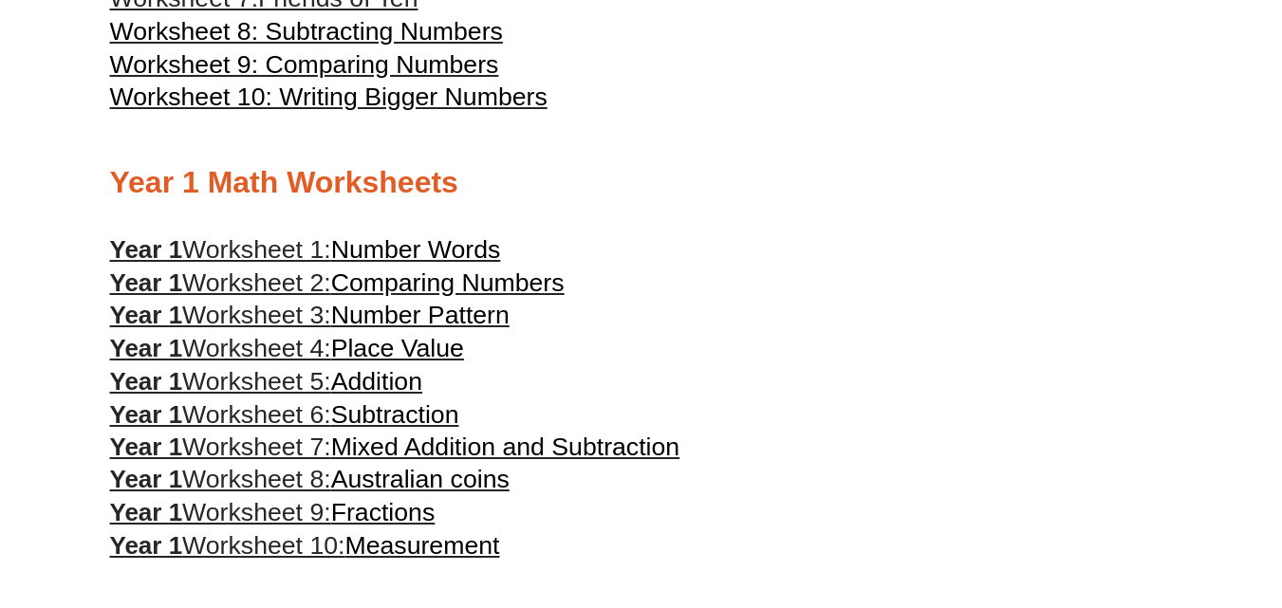
click at [421, 413] on span "Subtraction" at bounding box center [395, 415] width 128 height 28
click at [429, 256] on span "Number Words" at bounding box center [416, 249] width 170 height 28
click at [525, 290] on span "Comparing Numbers" at bounding box center [447, 283] width 233 height 28
click at [452, 315] on span "Number Pattern" at bounding box center [420, 315] width 178 height 28
click at [447, 356] on span "Place Value" at bounding box center [397, 348] width 133 height 28
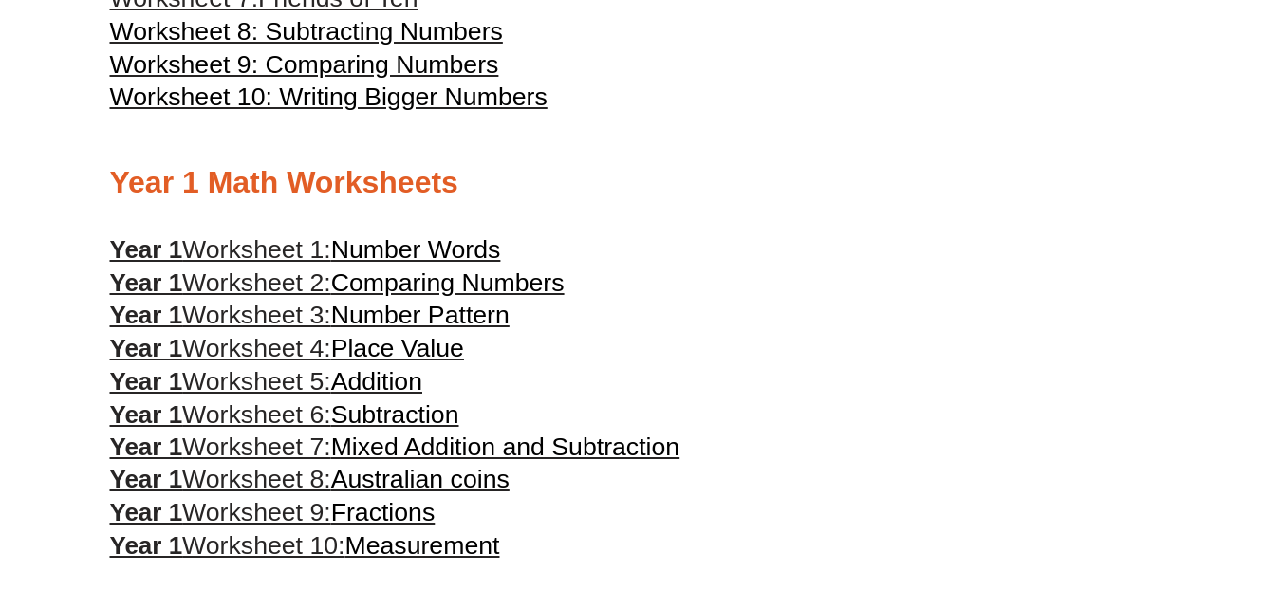
click at [410, 382] on span "Addition" at bounding box center [376, 381] width 91 height 28
click at [415, 411] on span "Subtraction" at bounding box center [395, 415] width 128 height 28
click at [424, 452] on span "Mixed Addition and Subtraction" at bounding box center [505, 447] width 349 height 28
click at [465, 484] on span "Australian coins" at bounding box center [420, 479] width 178 height 28
click at [401, 499] on span "Fractions" at bounding box center [383, 512] width 104 height 28
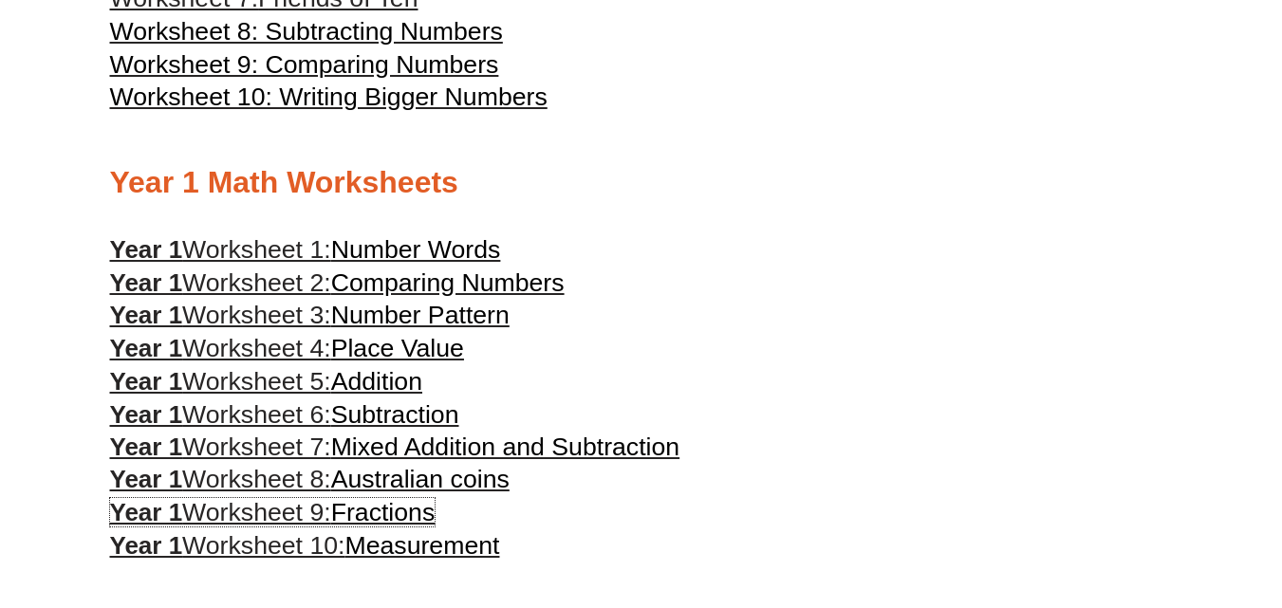
scroll to position [948, 0]
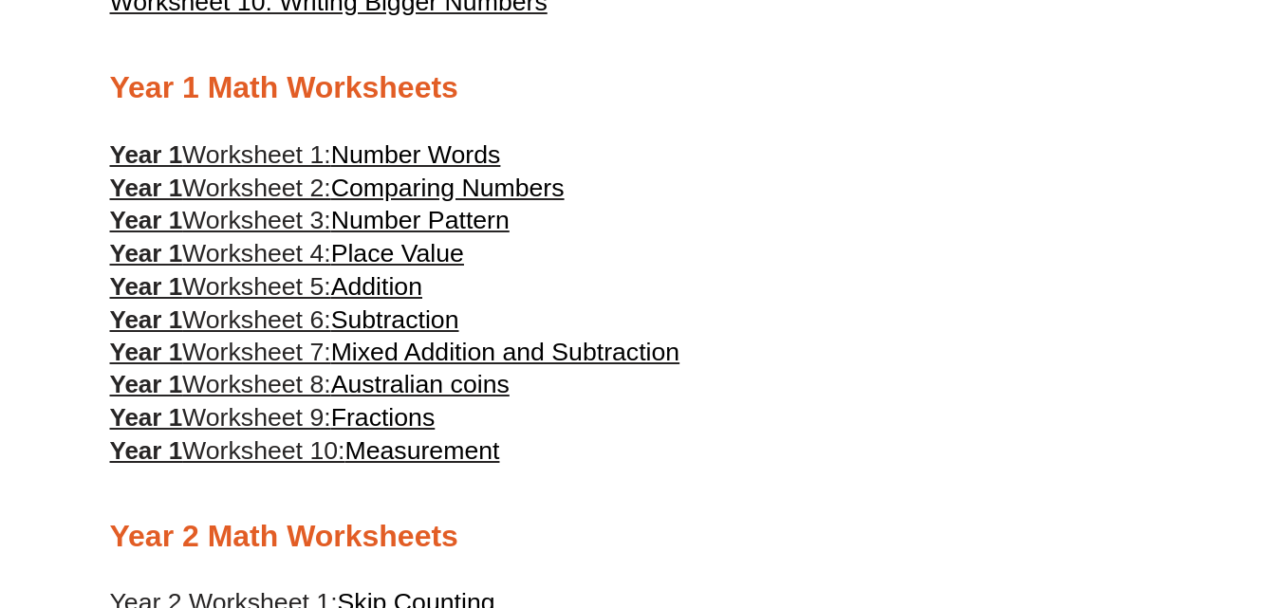
click at [476, 453] on span "Measurement" at bounding box center [422, 451] width 155 height 28
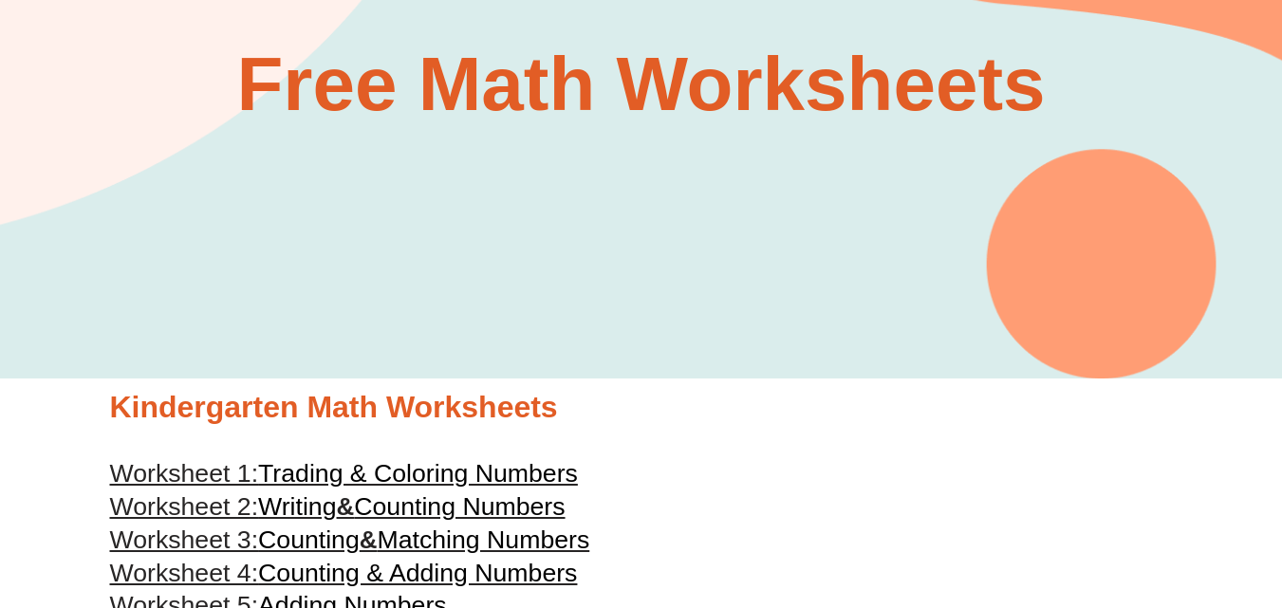
scroll to position [0, 0]
